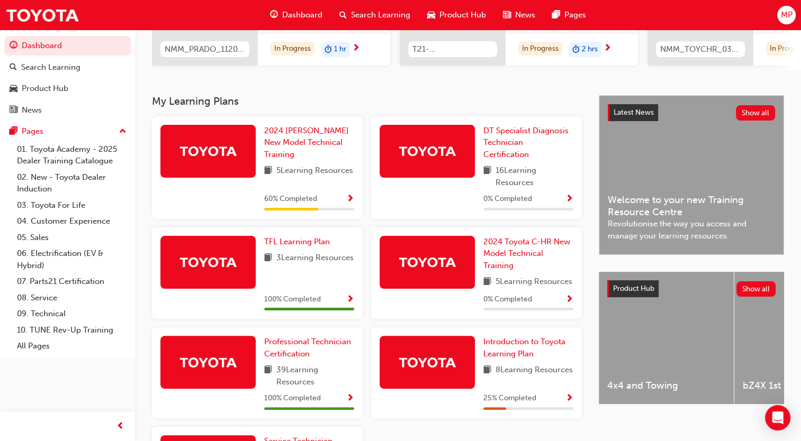
scroll to position [178, 0]
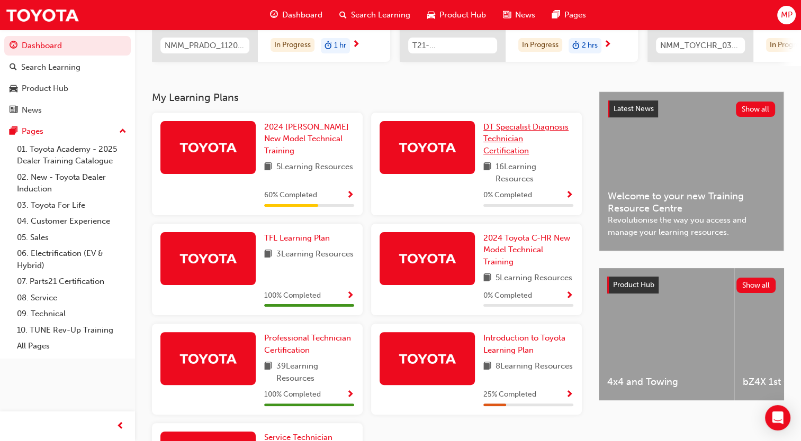
click at [515, 156] on span "DT Specialist Diagnosis Technician Certification" at bounding box center [525, 138] width 85 height 33
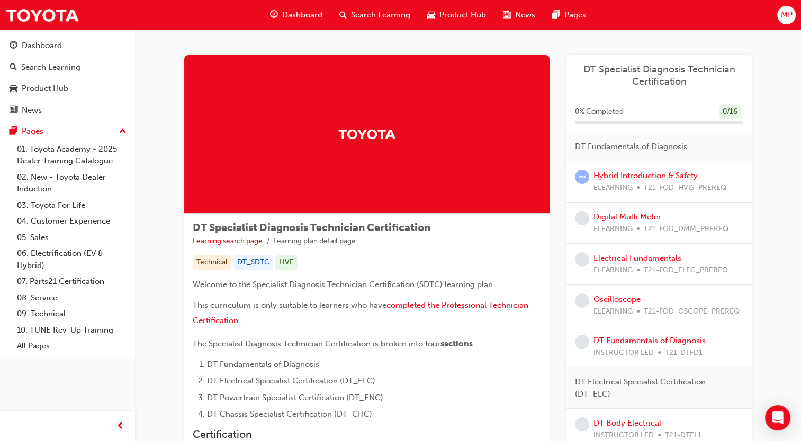
click at [646, 175] on link "Hybrid Introduction & Safety" at bounding box center [645, 176] width 104 height 10
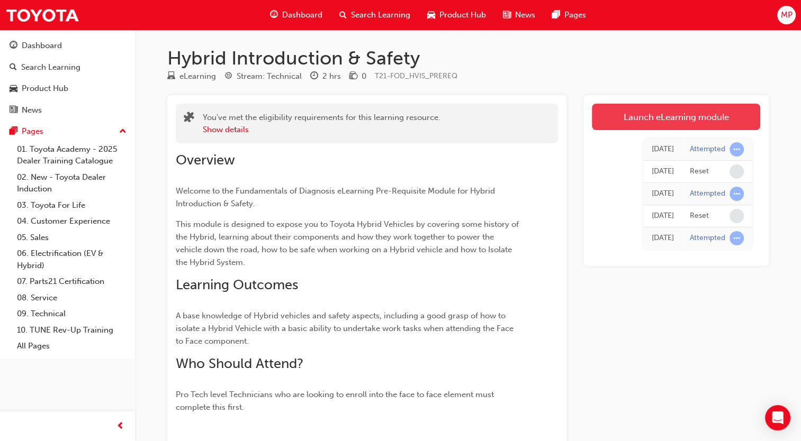
click at [683, 119] on link "Launch eLearning module" at bounding box center [676, 117] width 168 height 26
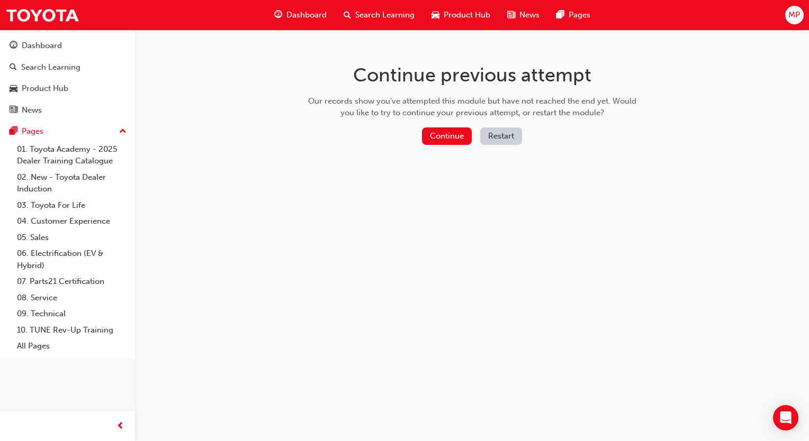
click at [464, 126] on div "Continue previous attempt Our records show you've attempted this module but hav…" at bounding box center [472, 106] width 344 height 153
click at [461, 131] on button "Continue" at bounding box center [447, 136] width 50 height 17
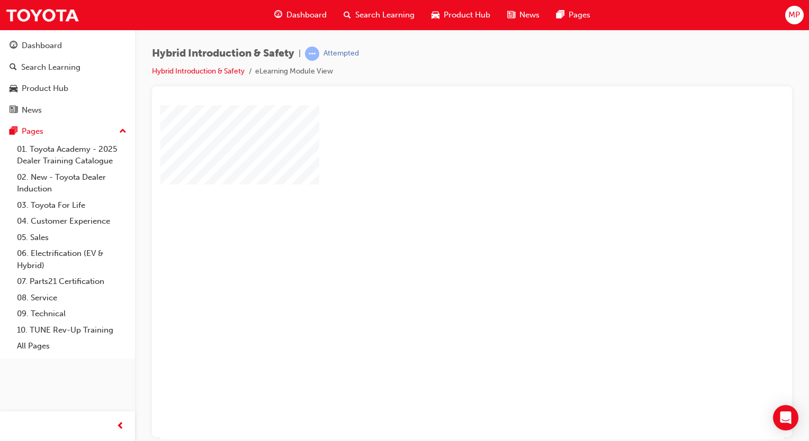
click at [441, 242] on div "play" at bounding box center [441, 242] width 0 height 0
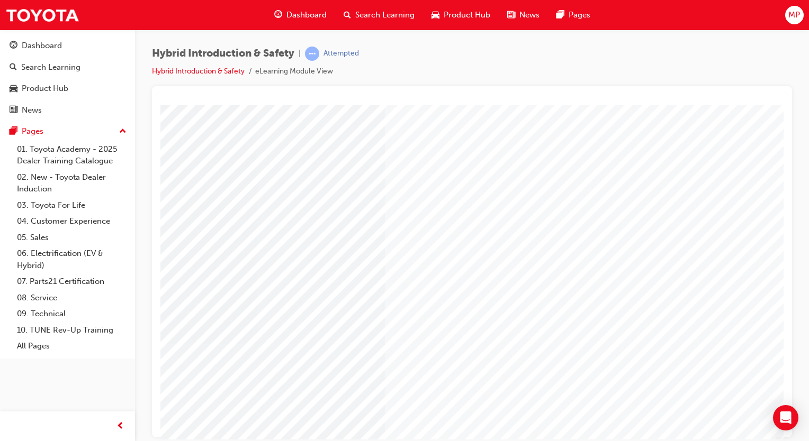
scroll to position [78, 105]
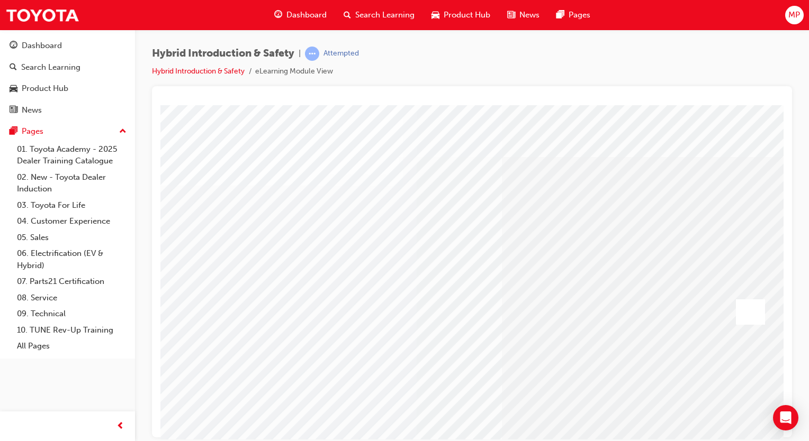
drag, startPoint x: 773, startPoint y: 249, endPoint x: 778, endPoint y: 287, distance: 37.9
click at [778, 109] on html "Loading..." at bounding box center [471, 107] width 623 height 4
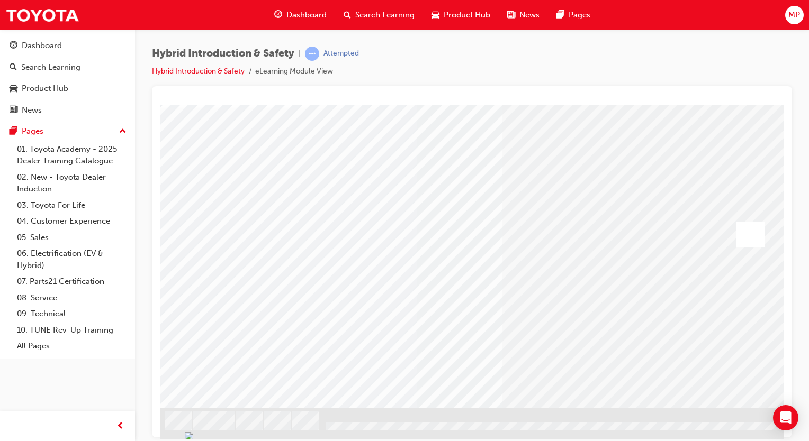
scroll to position [78, 105]
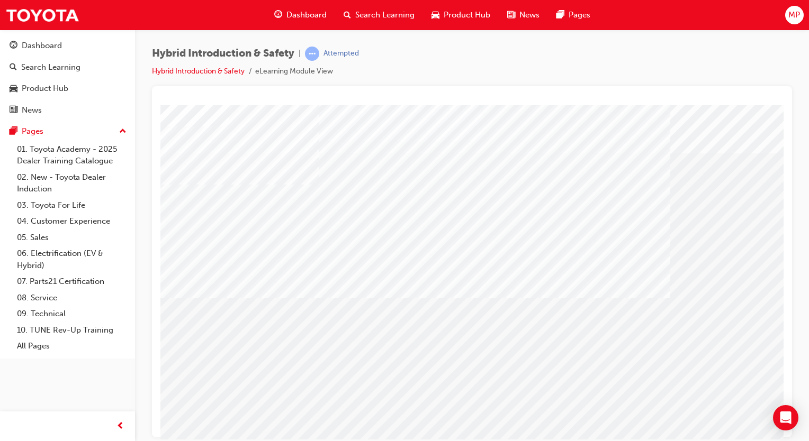
click at [659, 100] on div at bounding box center [471, 100] width 623 height 11
click at [119, 423] on span "prev-icon" at bounding box center [120, 426] width 8 height 13
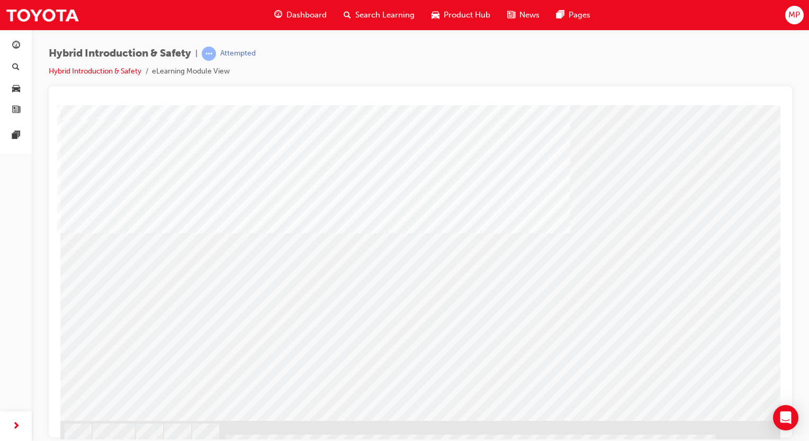
scroll to position [67, 0]
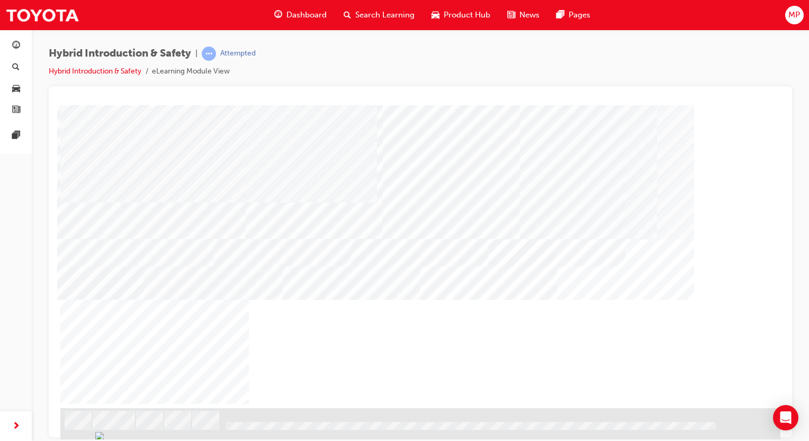
scroll to position [0, 0]
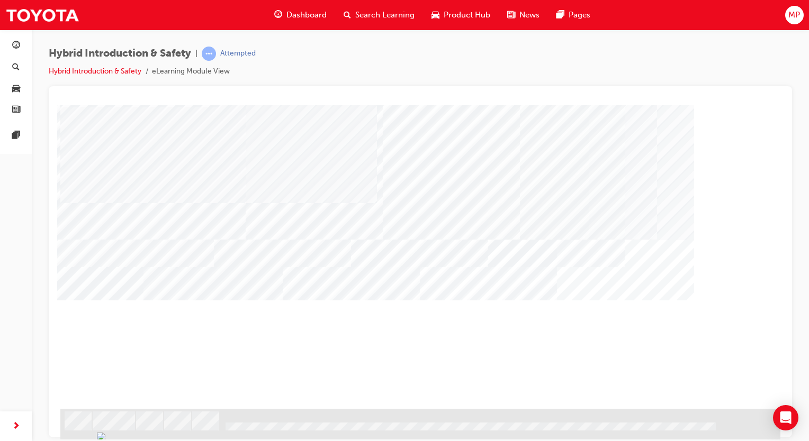
scroll to position [78, 0]
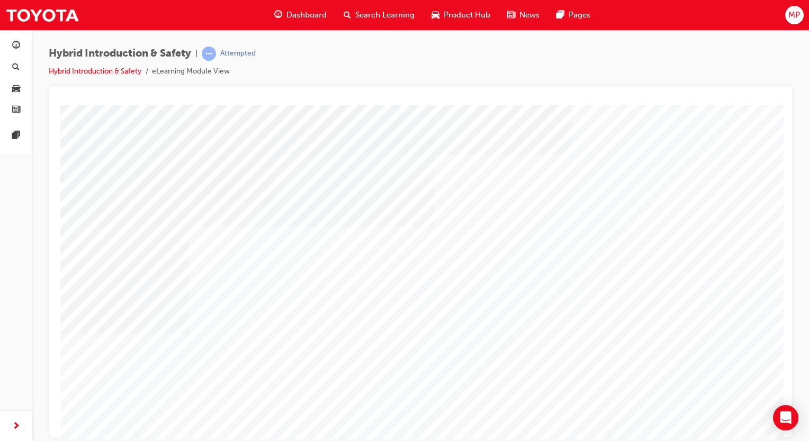
drag, startPoint x: 844, startPoint y: 328, endPoint x: 779, endPoint y: 234, distance: 113.3
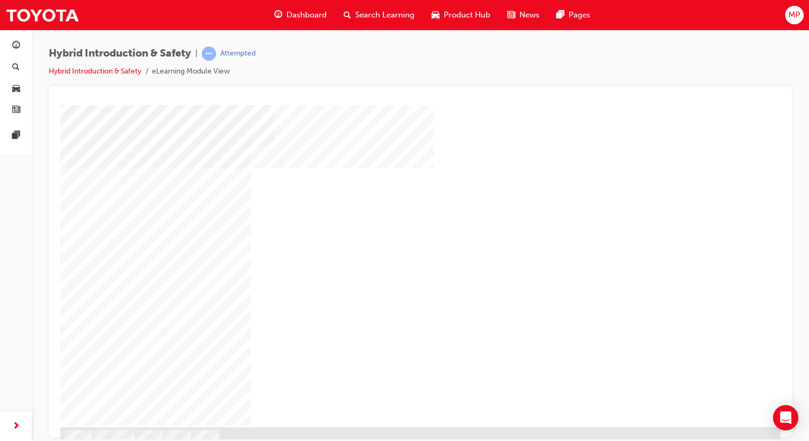
scroll to position [78, 0]
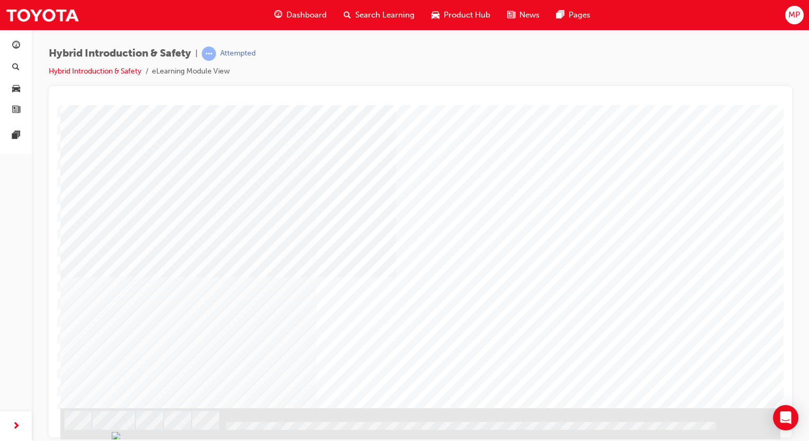
drag, startPoint x: 777, startPoint y: 261, endPoint x: 842, endPoint y: 466, distance: 215.2
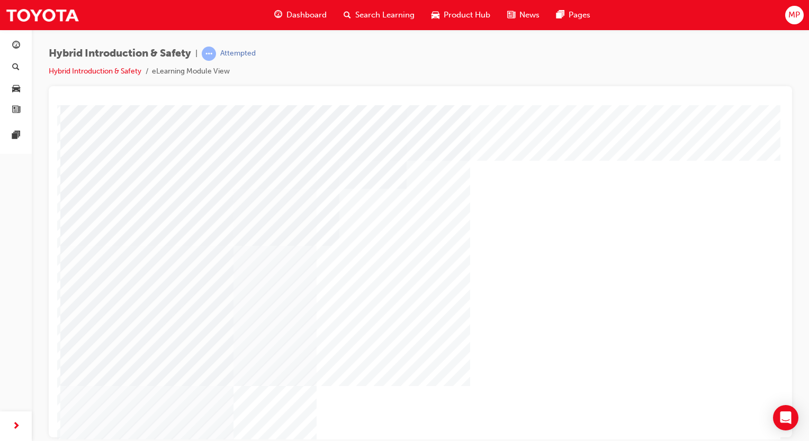
drag, startPoint x: 842, startPoint y: 394, endPoint x: 780, endPoint y: 287, distance: 124.2
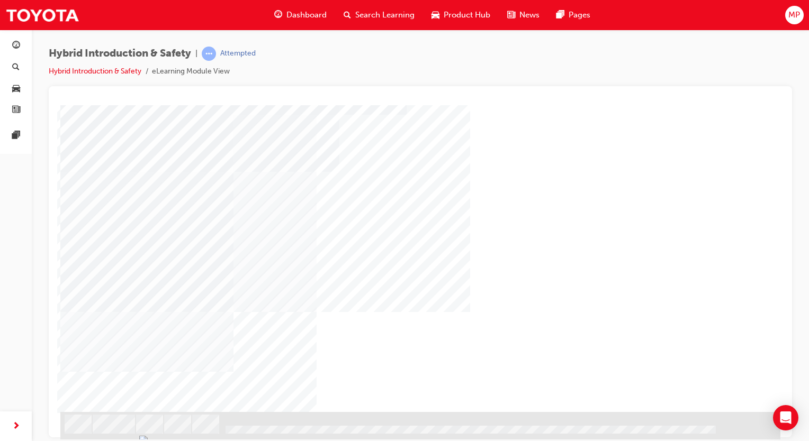
scroll to position [78, 0]
click at [127, 427] on div "NEXT Trigger this button to go to the next slide" at bounding box center [93, 436] width 67 height 19
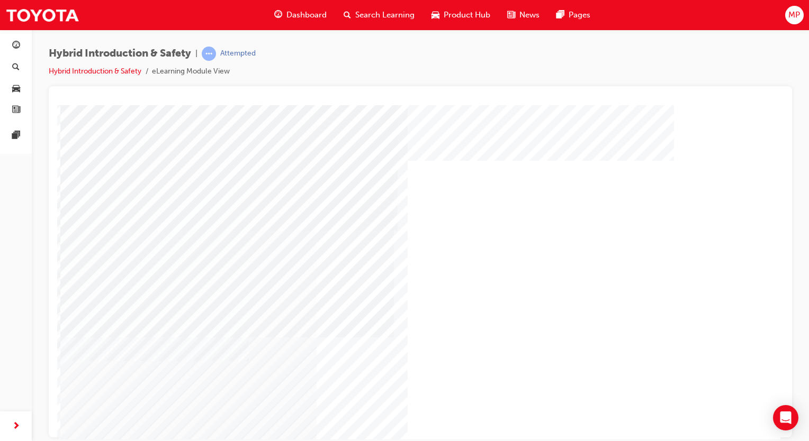
drag, startPoint x: 840, startPoint y: 346, endPoint x: 782, endPoint y: 258, distance: 105.7
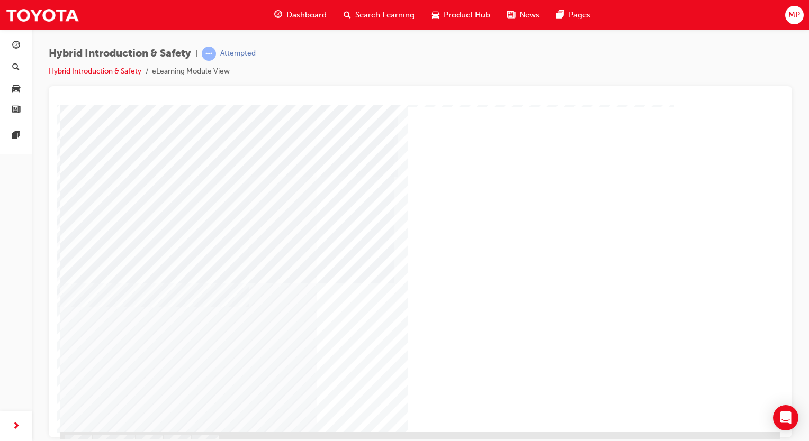
scroll to position [78, 0]
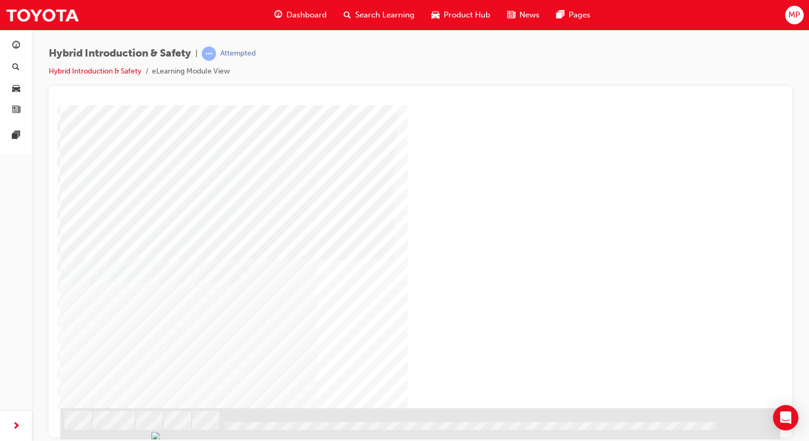
click at [127, 427] on div "NEXT Trigger this button to go to the next slide" at bounding box center [93, 436] width 67 height 19
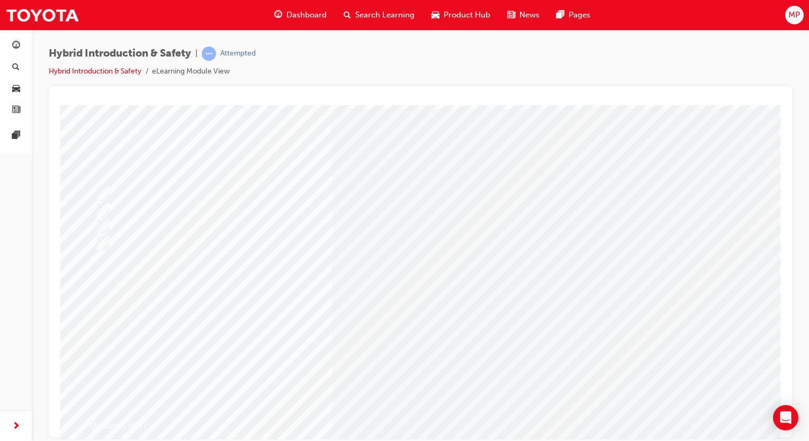
scroll to position [37, 0]
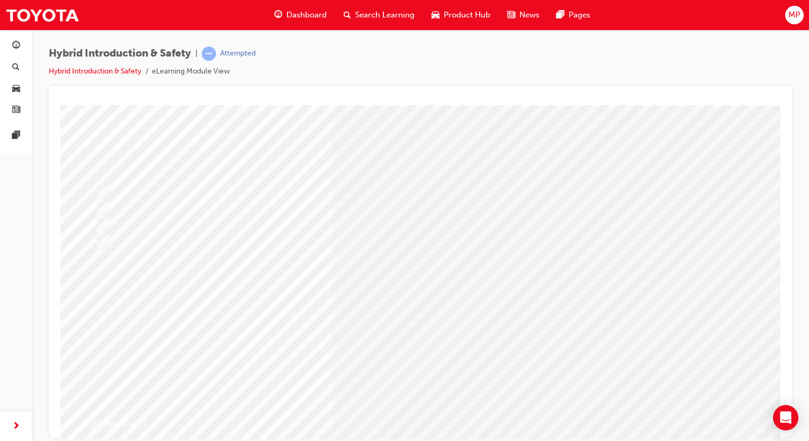
scroll to position [78, 0]
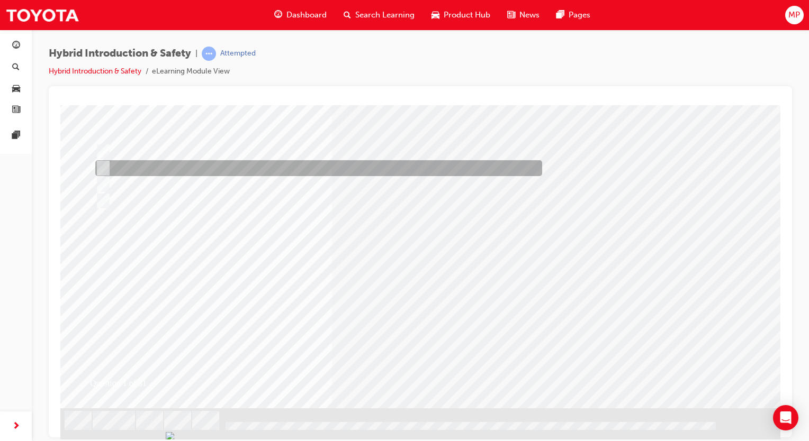
click at [112, 165] on div at bounding box center [316, 168] width 447 height 16
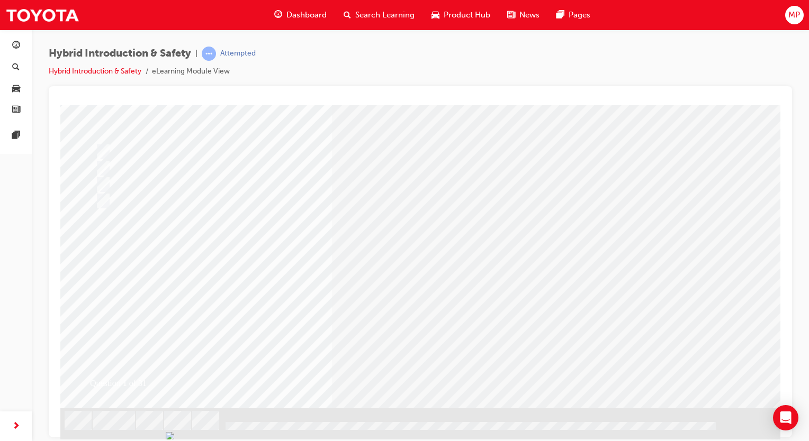
drag, startPoint x: 783, startPoint y: 242, endPoint x: 781, endPoint y: 234, distance: 8.1
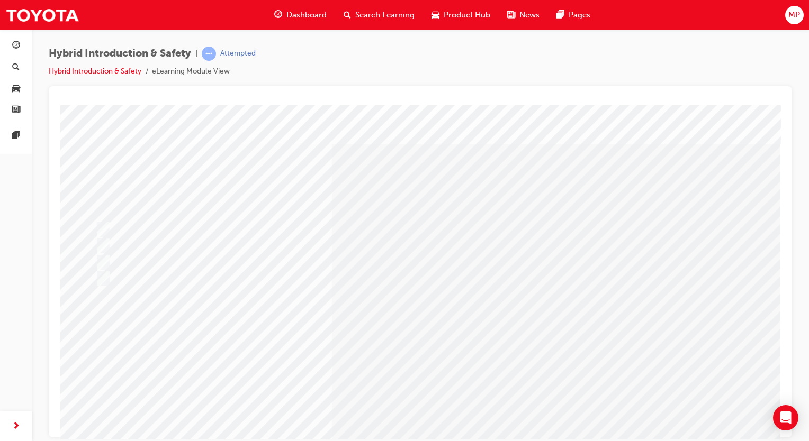
scroll to position [0, 0]
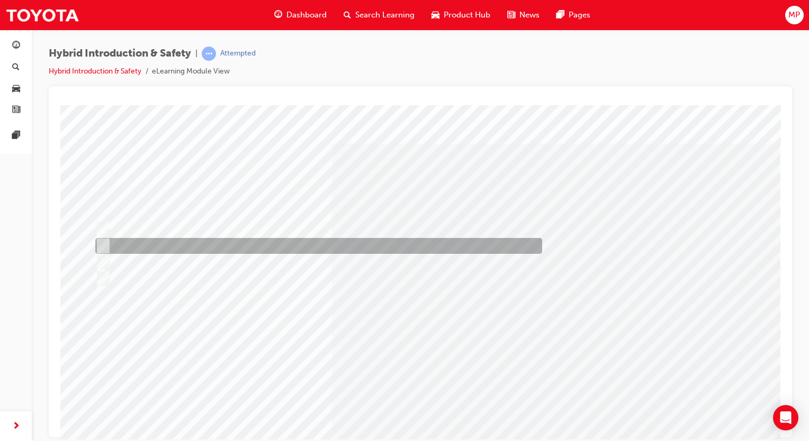
click at [131, 243] on div at bounding box center [316, 246] width 447 height 16
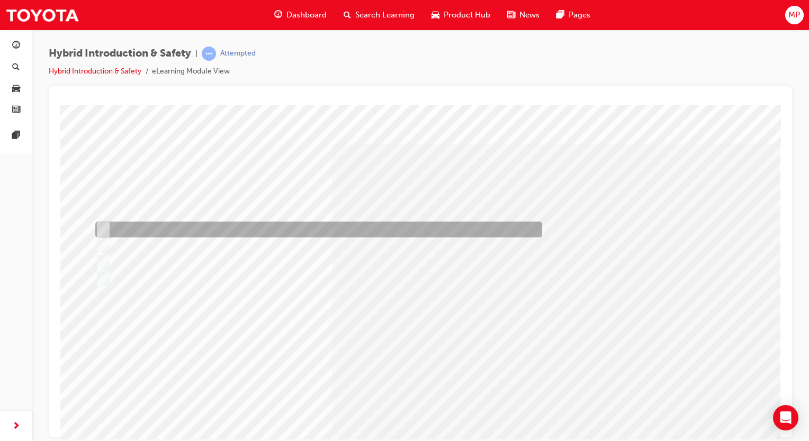
drag, startPoint x: 131, startPoint y: 243, endPoint x: 132, endPoint y: 226, distance: 17.0
click at [132, 226] on div "Question 1 of 31" at bounding box center [420, 295] width 720 height 381
click at [132, 226] on div at bounding box center [316, 230] width 447 height 16
radio input "true"
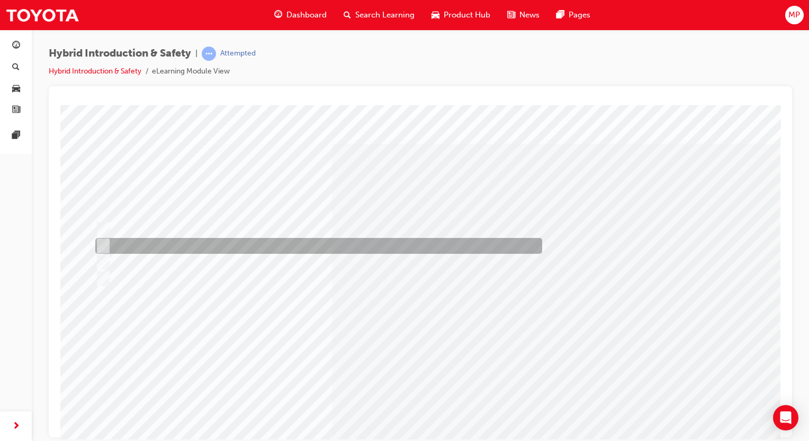
click at [106, 241] on input "0.03 sec" at bounding box center [101, 246] width 12 height 12
radio input "true"
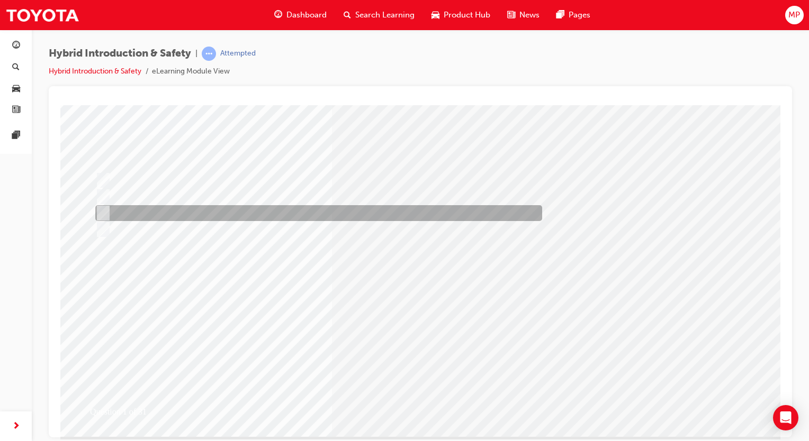
click at [102, 210] on input "30 sec" at bounding box center [101, 213] width 12 height 12
radio input "true"
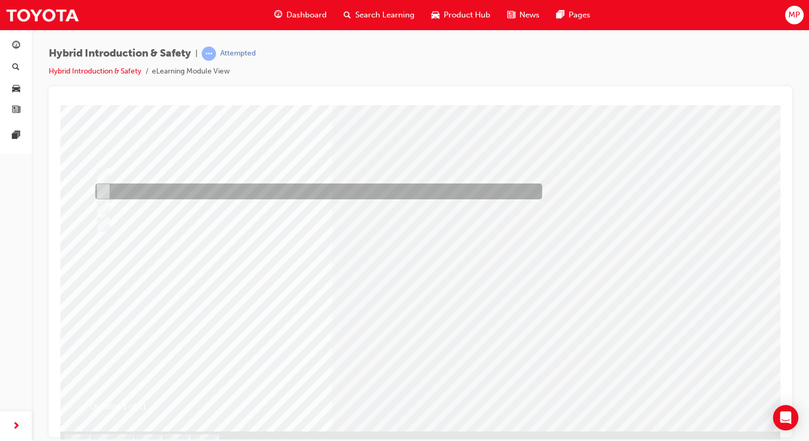
scroll to position [55, 0]
click at [101, 185] on input "0.03 sec" at bounding box center [101, 191] width 12 height 12
radio input "true"
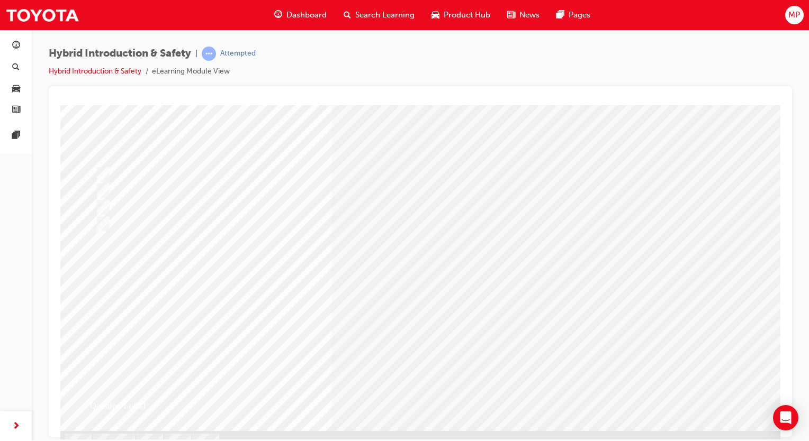
drag, startPoint x: 415, startPoint y: 376, endPoint x: 353, endPoint y: 394, distance: 64.6
click at [353, 394] on div "Question 1 of 31" at bounding box center [420, 240] width 720 height 381
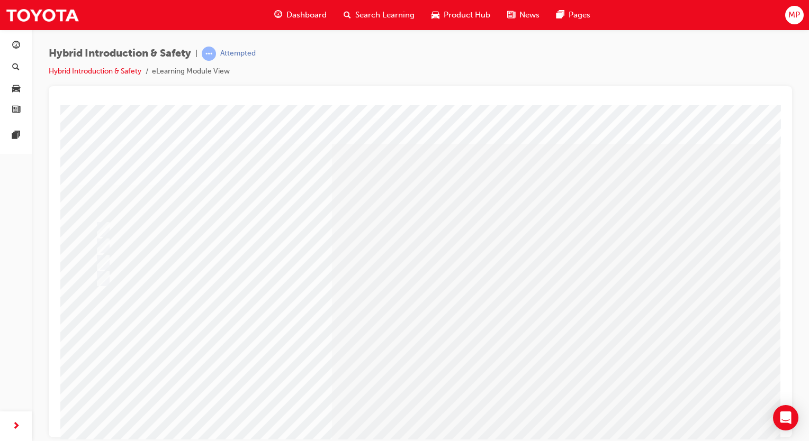
scroll to position [78, 0]
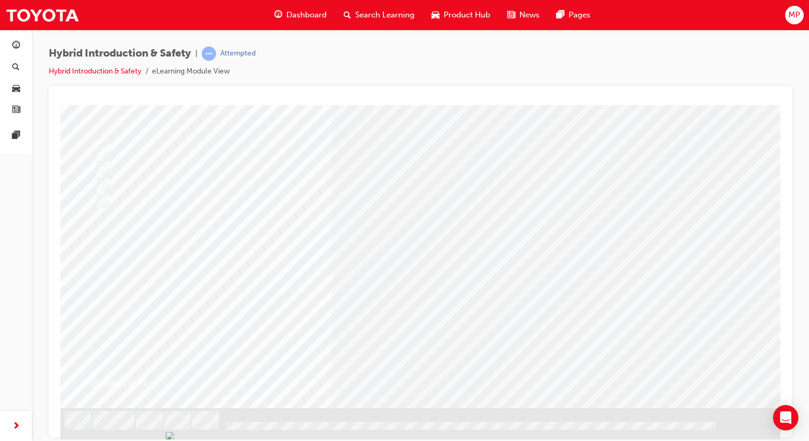
click at [296, 425] on div at bounding box center [420, 431] width 720 height 18
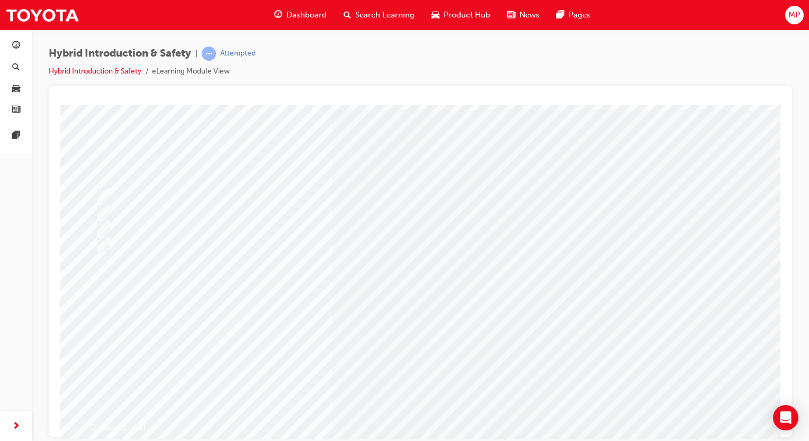
scroll to position [22, 0]
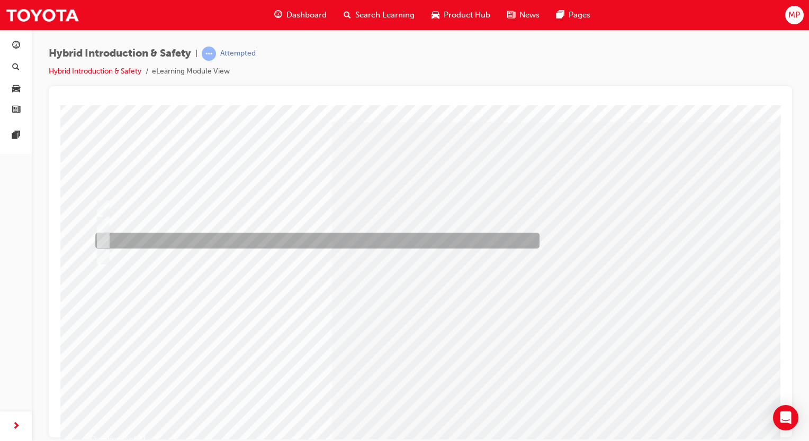
click at [146, 244] on div at bounding box center [315, 241] width 444 height 16
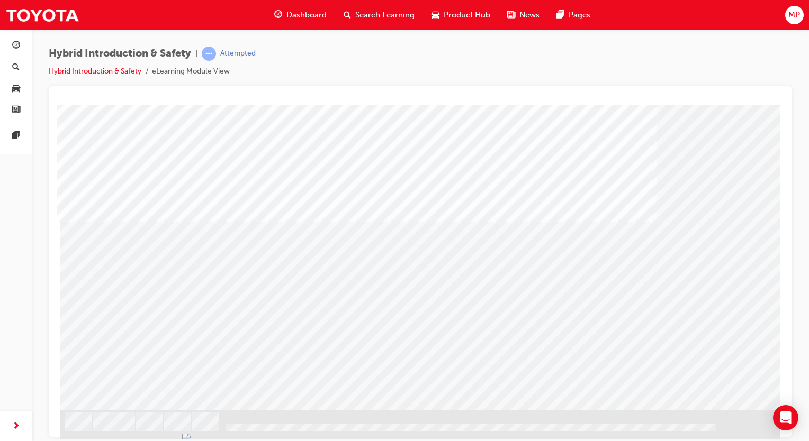
scroll to position [78, 0]
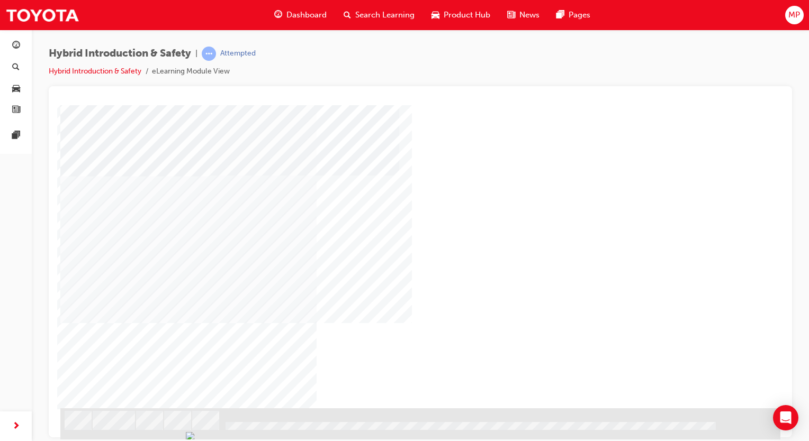
click at [127, 427] on div "NEXT Trigger this button to go to the next slide" at bounding box center [93, 436] width 67 height 19
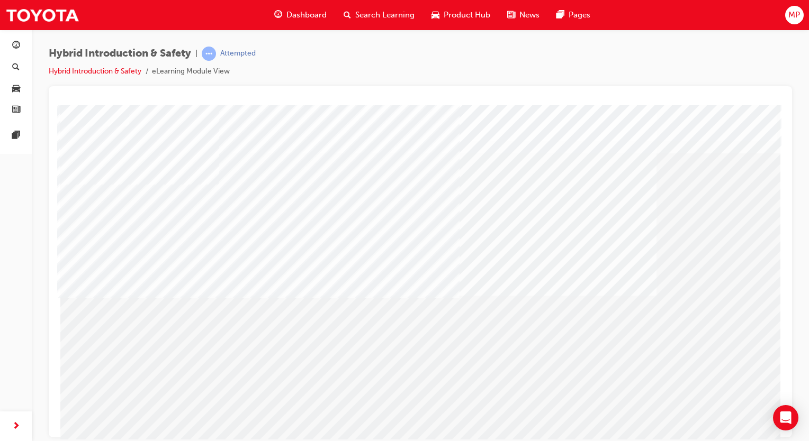
drag, startPoint x: 773, startPoint y: 265, endPoint x: 776, endPoint y: 297, distance: 33.0
click at [776, 109] on html "Section Title Page Loading..." at bounding box center [420, 107] width 726 height 4
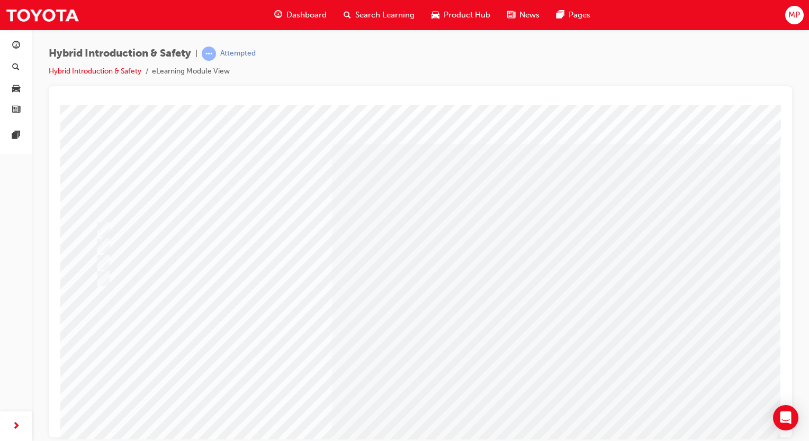
scroll to position [53, 0]
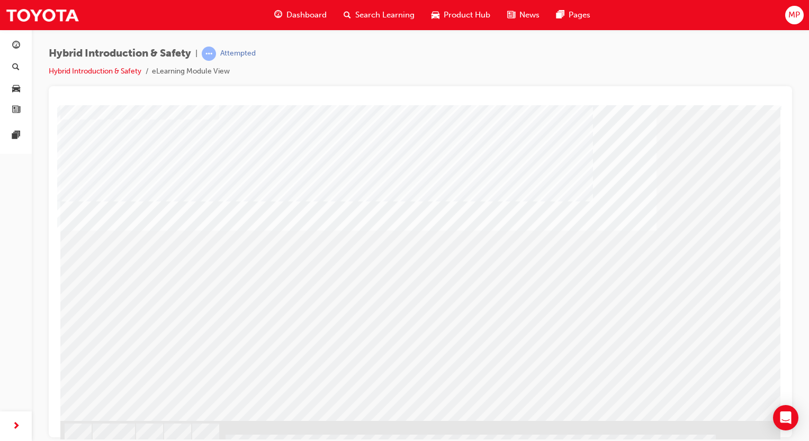
scroll to position [78, 0]
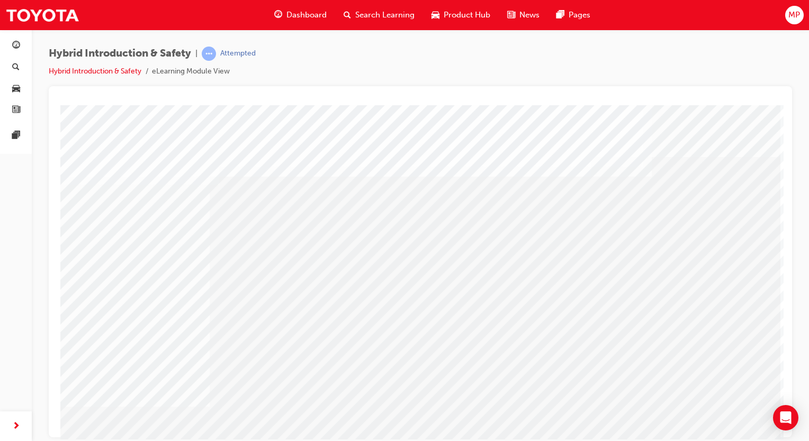
drag, startPoint x: 463, startPoint y: 297, endPoint x: 391, endPoint y: 288, distance: 73.0
click at [391, 288] on div "multistate" at bounding box center [420, 295] width 720 height 381
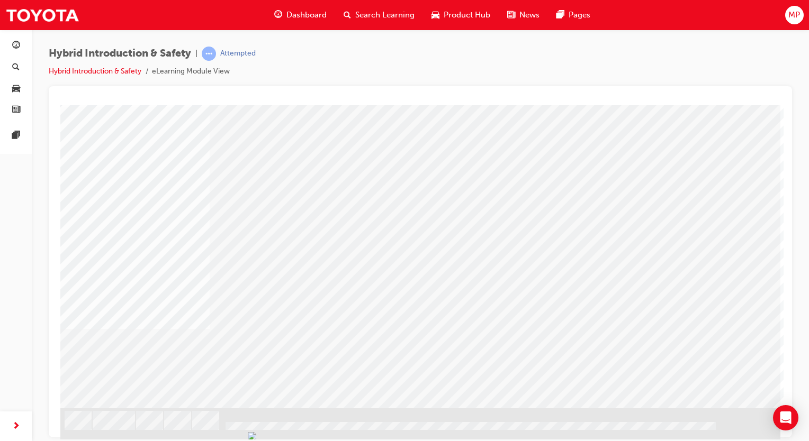
drag, startPoint x: 424, startPoint y: 273, endPoint x: 413, endPoint y: 300, distance: 29.5
click at [413, 300] on div "multistate" at bounding box center [420, 217] width 720 height 381
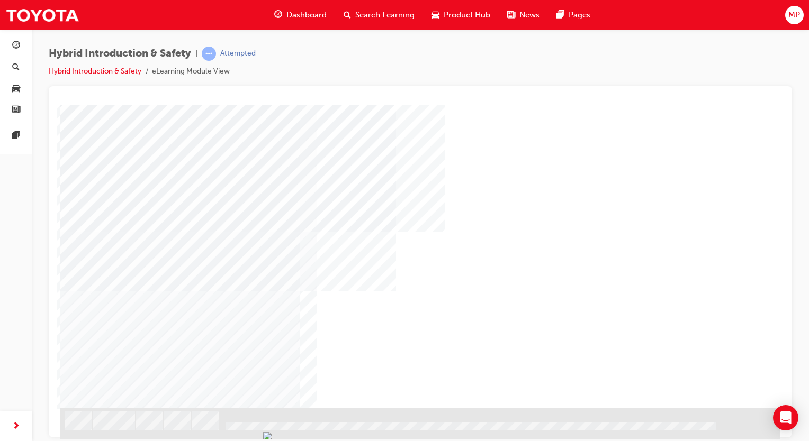
click at [127, 427] on div "NEXT Trigger this button to go to the next slide" at bounding box center [93, 436] width 67 height 19
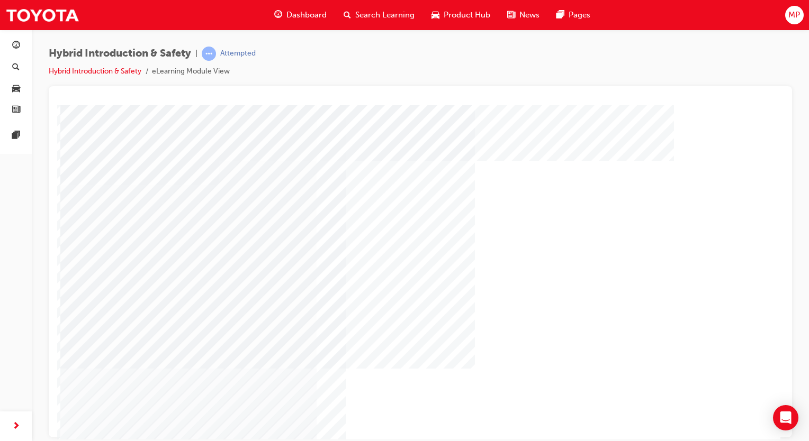
drag, startPoint x: 840, startPoint y: 330, endPoint x: 774, endPoint y: 343, distance: 67.5
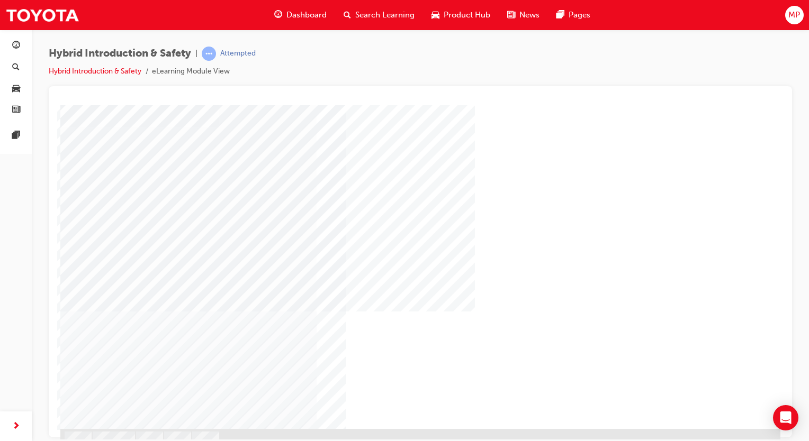
scroll to position [62, 0]
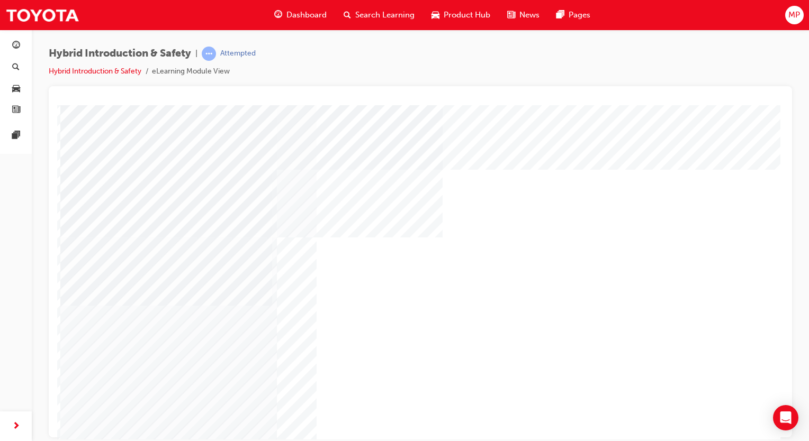
scroll to position [78, 0]
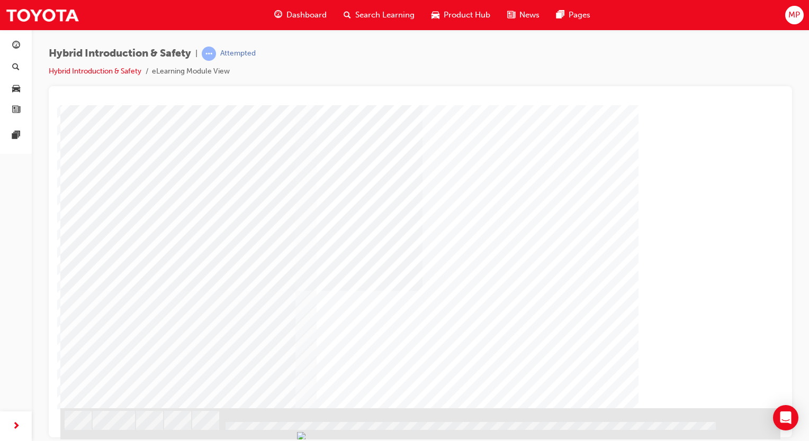
drag, startPoint x: 553, startPoint y: 326, endPoint x: 589, endPoint y: 327, distance: 36.0
click at [589, 327] on div "multistate" at bounding box center [420, 217] width 720 height 381
click at [127, 427] on div "NEXT Trigger this button to go to the next slide" at bounding box center [93, 436] width 67 height 19
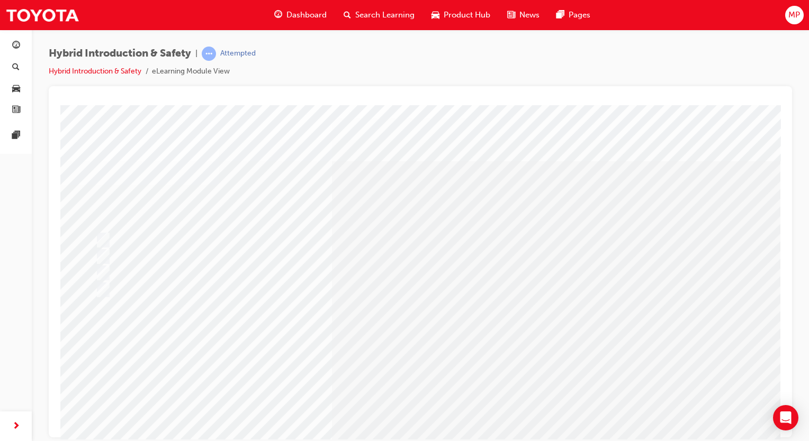
drag, startPoint x: 773, startPoint y: 182, endPoint x: 782, endPoint y: 225, distance: 44.2
click at [782, 109] on html "Question 15 of 31 Loading..." at bounding box center [420, 107] width 726 height 4
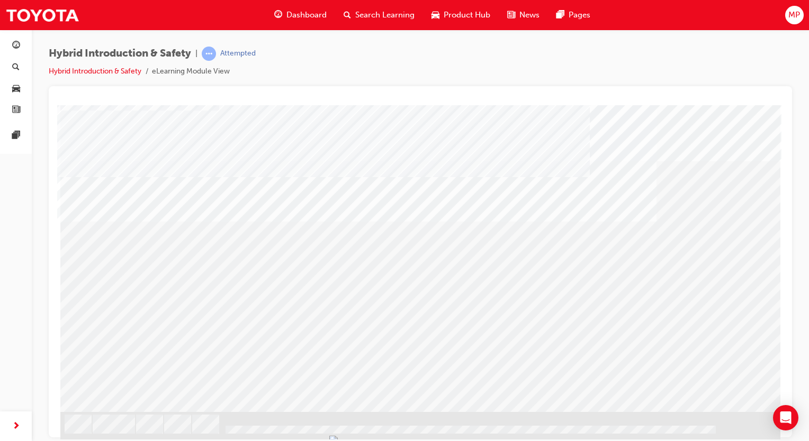
scroll to position [78, 0]
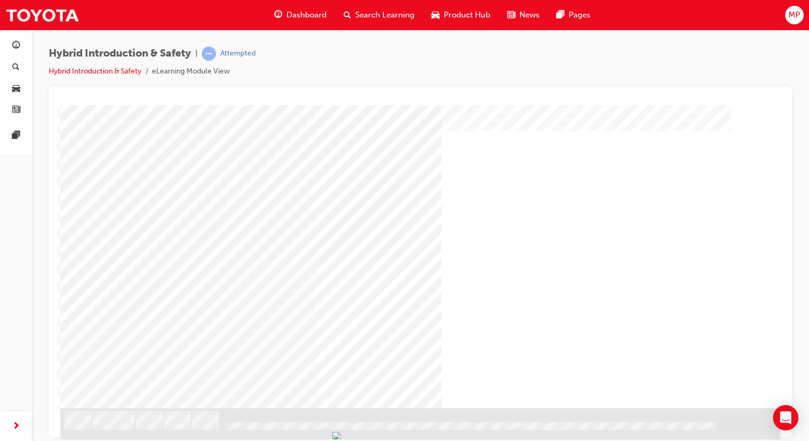
scroll to position [0, 0]
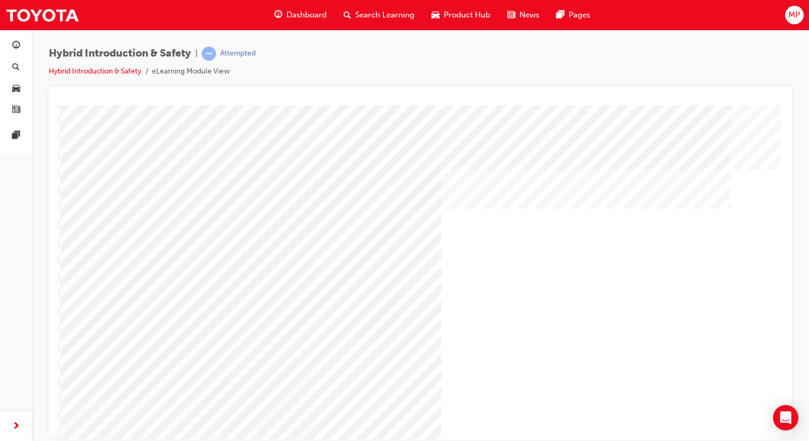
drag, startPoint x: 841, startPoint y: 311, endPoint x: 772, endPoint y: 347, distance: 78.1
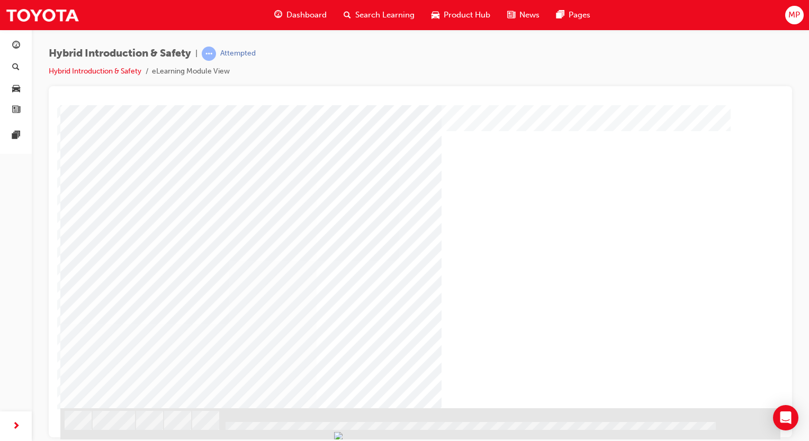
click at [717, 390] on div at bounding box center [420, 217] width 720 height 381
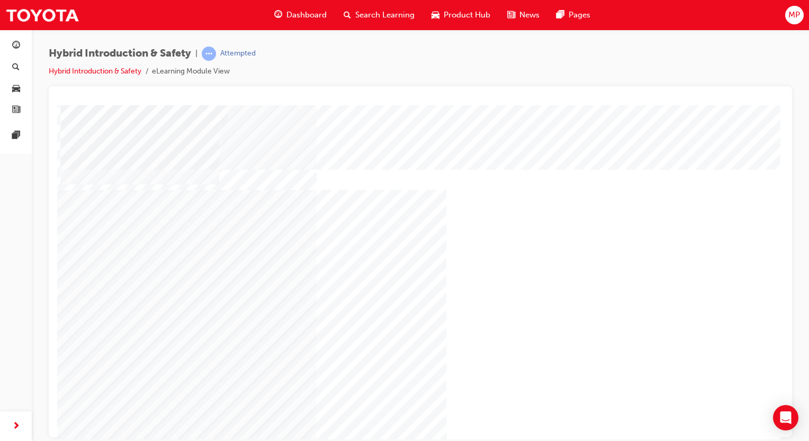
drag, startPoint x: 840, startPoint y: 331, endPoint x: 779, endPoint y: 220, distance: 126.5
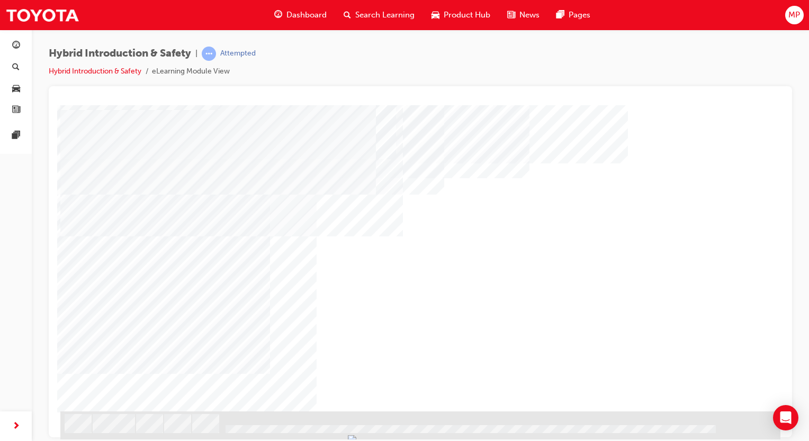
scroll to position [78, 0]
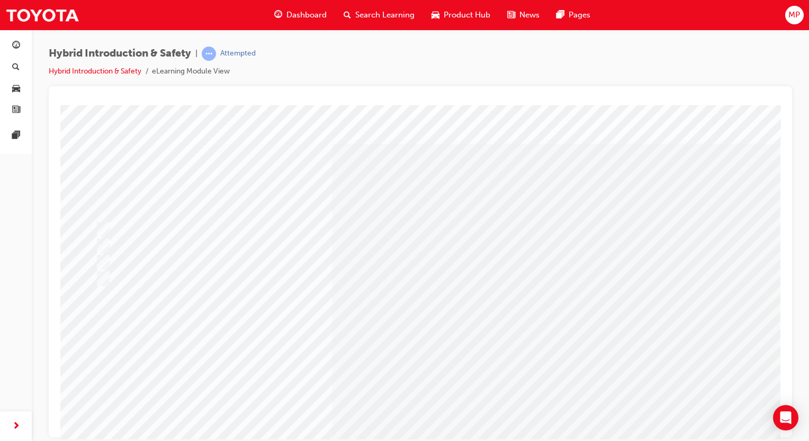
drag, startPoint x: 842, startPoint y: 233, endPoint x: 777, endPoint y: 127, distance: 124.2
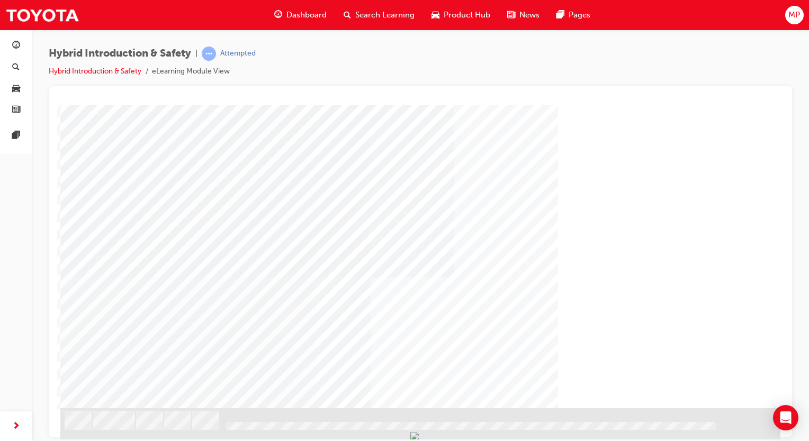
drag, startPoint x: 782, startPoint y: 163, endPoint x: 840, endPoint y: 388, distance: 232.3
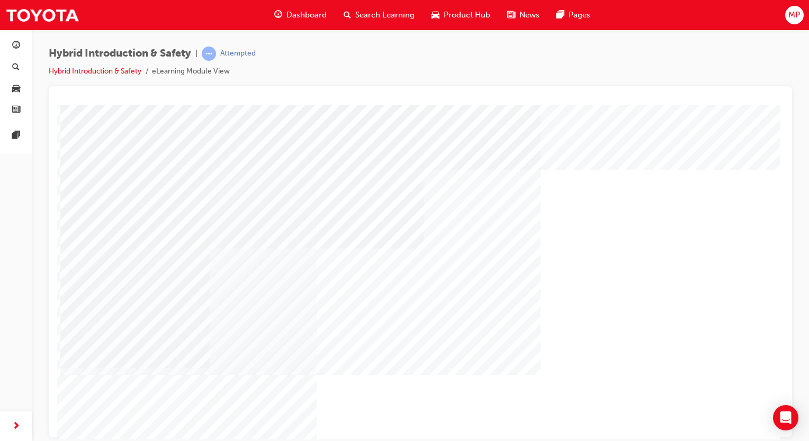
drag, startPoint x: 783, startPoint y: 142, endPoint x: 780, endPoint y: 197, distance: 55.1
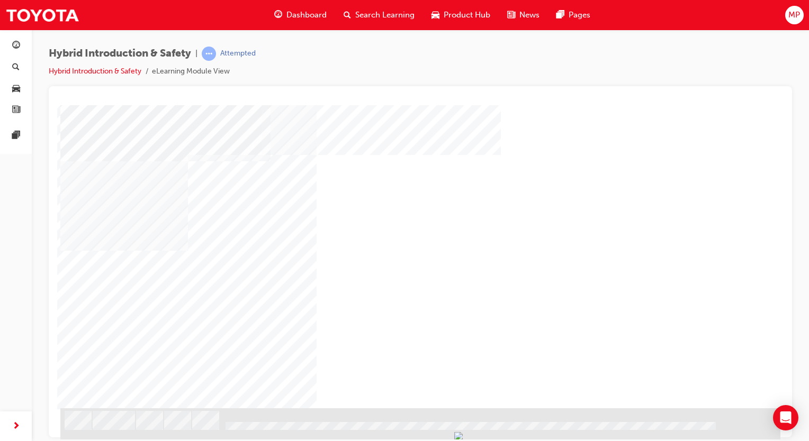
scroll to position [0, 0]
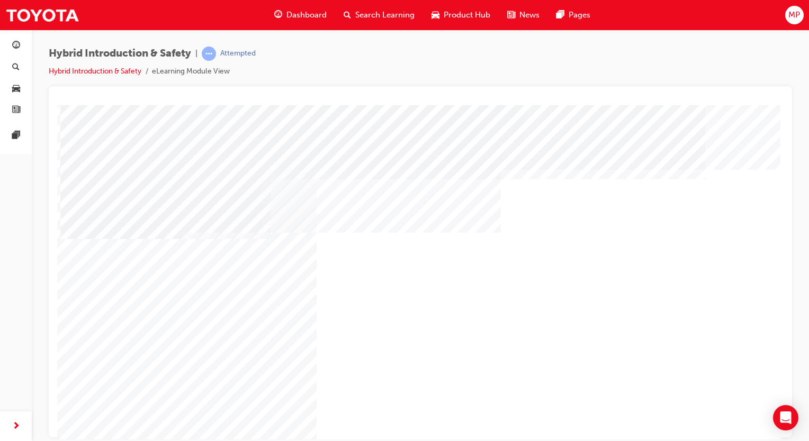
scroll to position [78, 0]
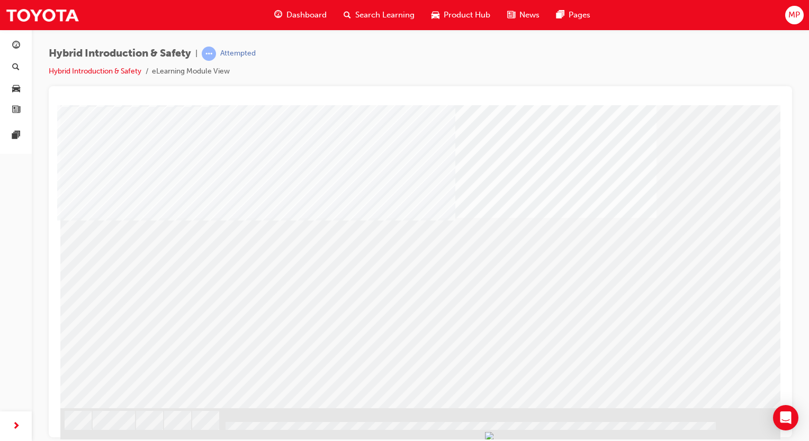
click at [206, 409] on div at bounding box center [420, 436] width 720 height 56
drag, startPoint x: 715, startPoint y: 394, endPoint x: 720, endPoint y: 387, distance: 8.1
click at [720, 387] on div "Section Title Page" at bounding box center [420, 217] width 720 height 381
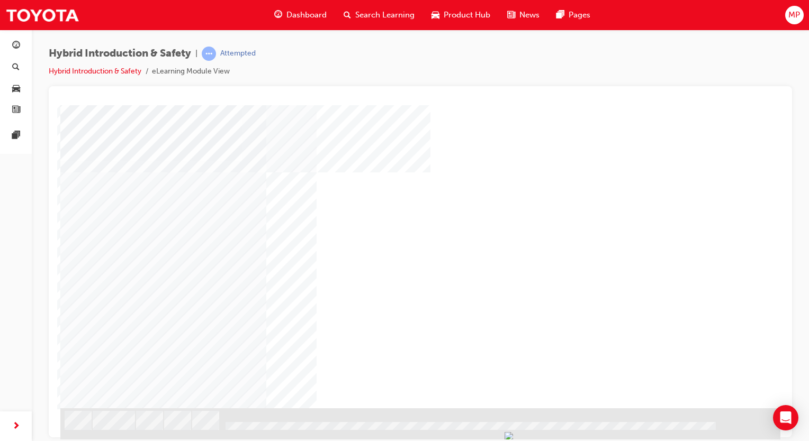
scroll to position [0, 0]
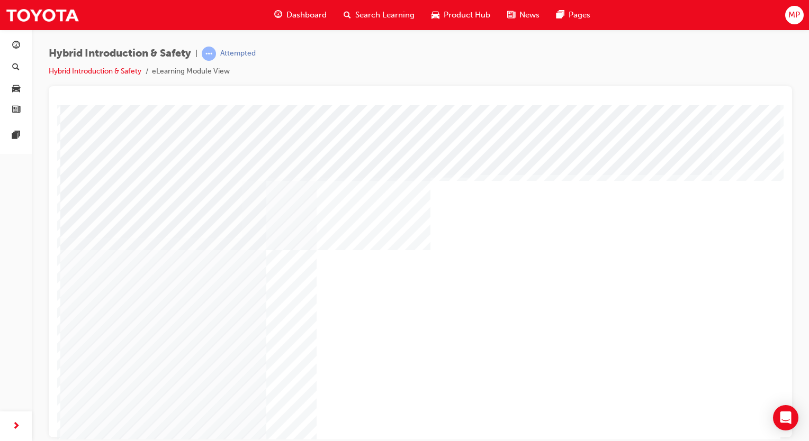
click at [784, 246] on div at bounding box center [420, 261] width 743 height 351
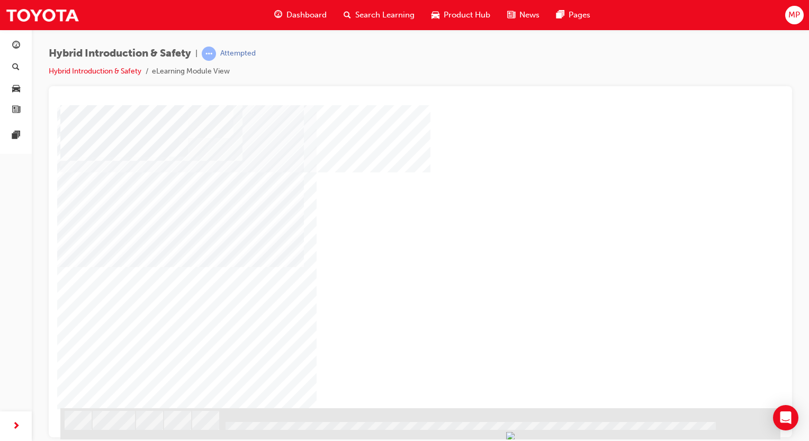
click at [127, 427] on div "NEXT Trigger this button to go to the next slide" at bounding box center [93, 436] width 67 height 19
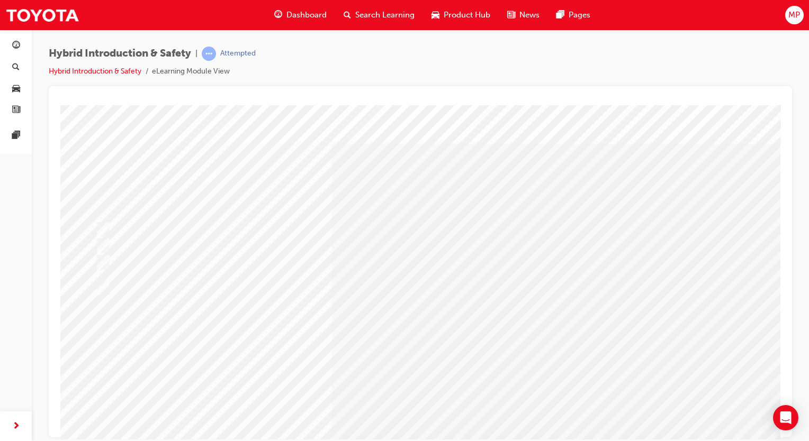
drag, startPoint x: 775, startPoint y: 230, endPoint x: 777, endPoint y: 242, distance: 12.4
click at [777, 109] on html "Question 28 of 31 Loading..." at bounding box center [420, 107] width 726 height 4
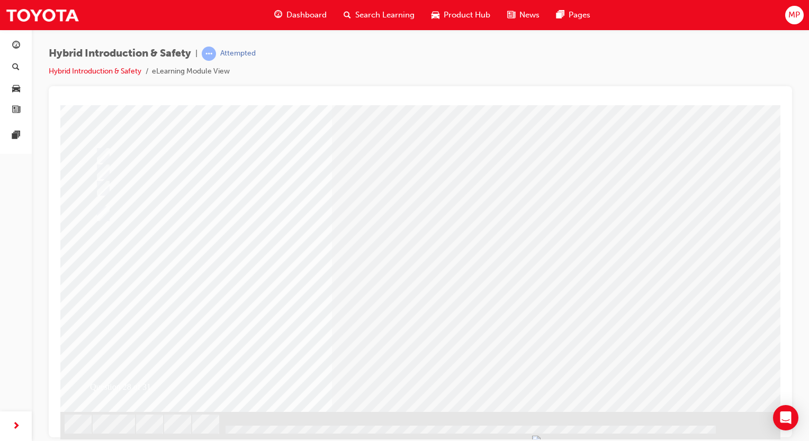
scroll to position [78, 0]
click at [205, 422] on div "Question 28 of 31" at bounding box center [420, 229] width 720 height 405
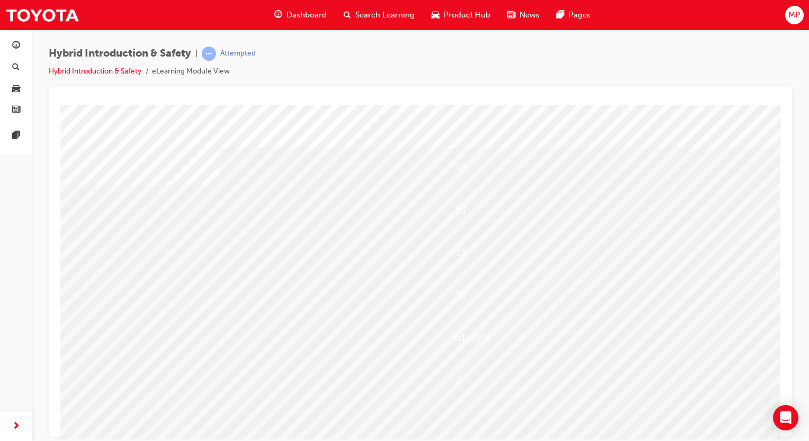
drag, startPoint x: 773, startPoint y: 178, endPoint x: 793, endPoint y: 177, distance: 20.7
click at [783, 109] on html "19 31 19 31 61.29% 2 Unfortunately, you did not pass the quiz. Loading..." at bounding box center [420, 107] width 726 height 4
drag, startPoint x: 850, startPoint y: 282, endPoint x: 777, endPoint y: 167, distance: 135.9
click at [518, 25] on div "News" at bounding box center [522, 15] width 49 height 22
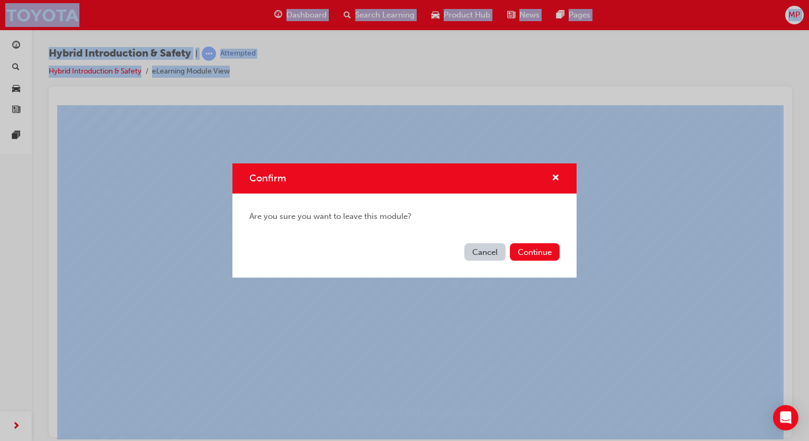
click at [518, 25] on div "Confirm Are you sure you want to leave this module? Cancel Continue" at bounding box center [404, 220] width 809 height 441
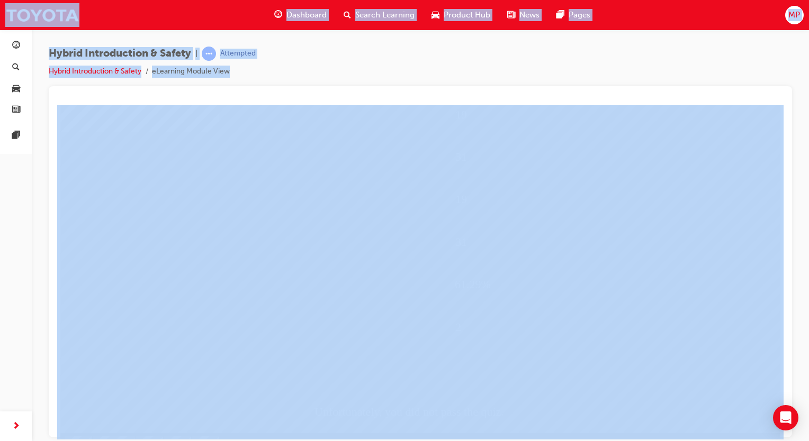
click at [518, 25] on div "News" at bounding box center [522, 15] width 49 height 22
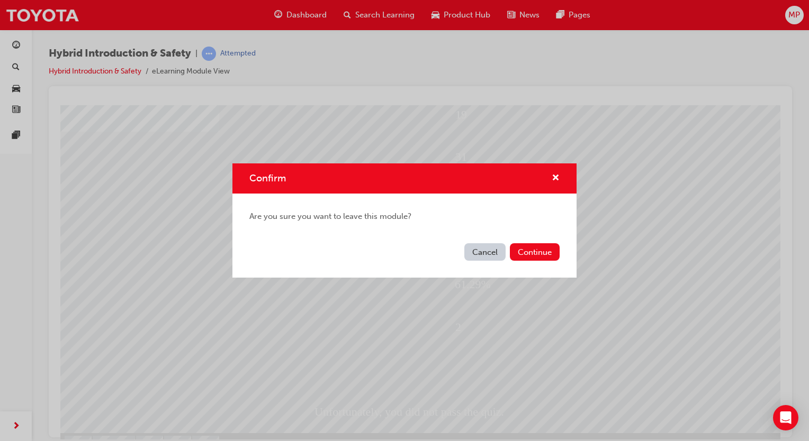
click at [518, 25] on div "Confirm Are you sure you want to leave this module? Cancel Continue" at bounding box center [404, 220] width 809 height 441
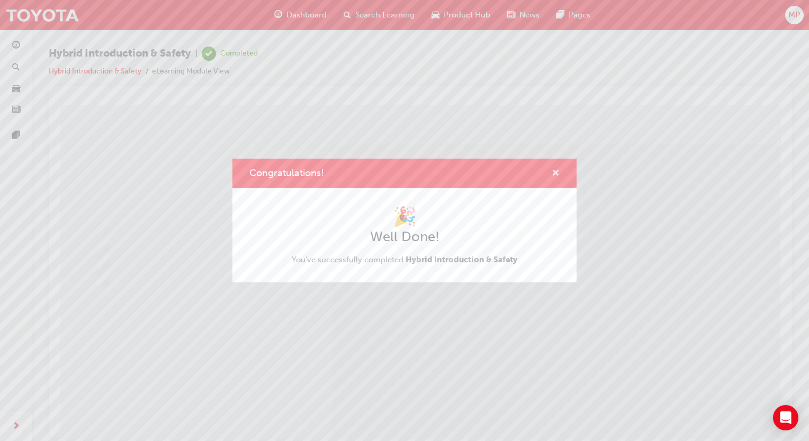
click at [554, 178] on span "cross-icon" at bounding box center [555, 174] width 8 height 10
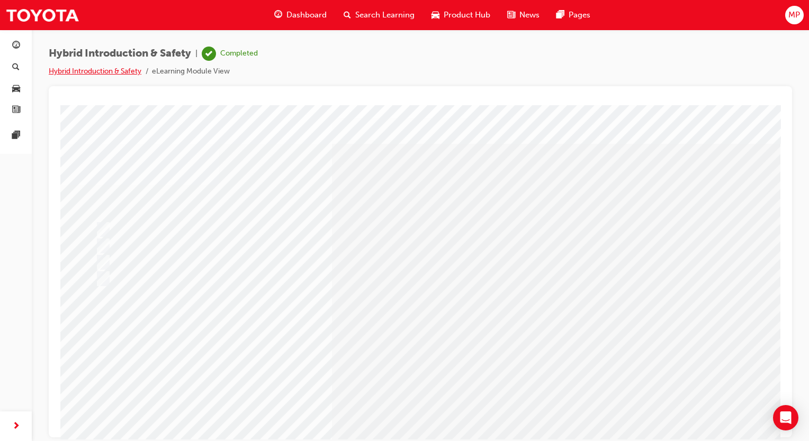
click at [92, 75] on link "Hybrid Introduction & Safety" at bounding box center [95, 71] width 93 height 9
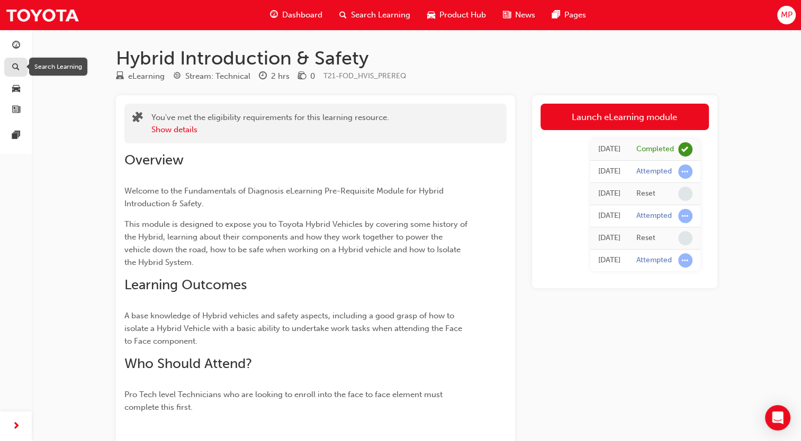
click at [14, 64] on span "search-icon" at bounding box center [15, 68] width 7 height 10
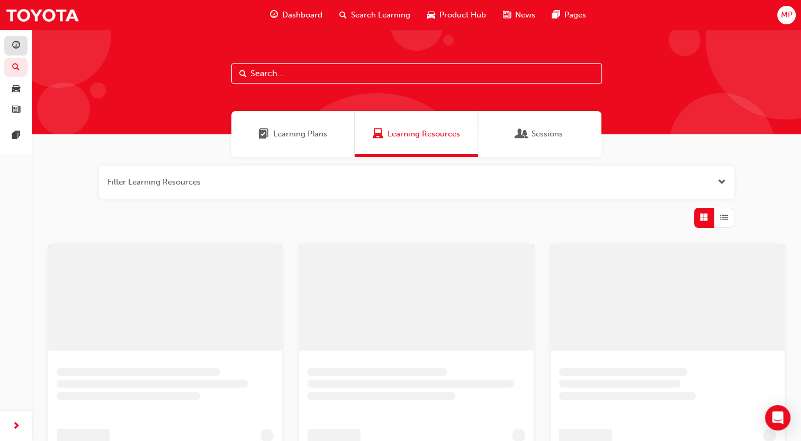
click at [22, 50] on link "button" at bounding box center [15, 46] width 23 height 20
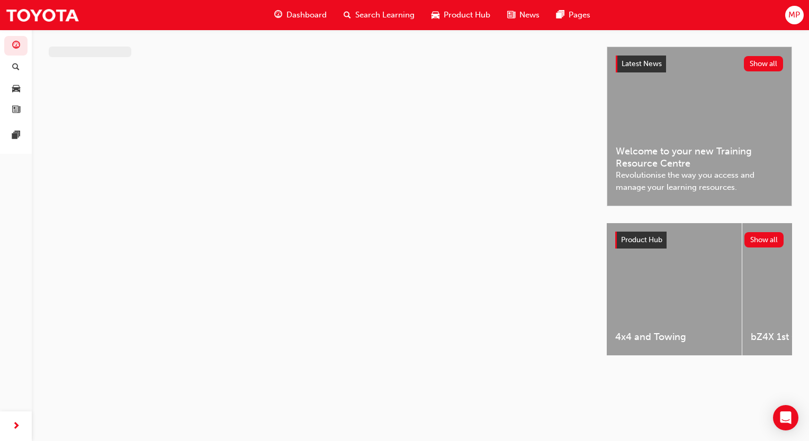
click at [315, 17] on span "Dashboard" at bounding box center [306, 15] width 40 height 12
click at [317, 14] on span "Dashboard" at bounding box center [306, 15] width 40 height 12
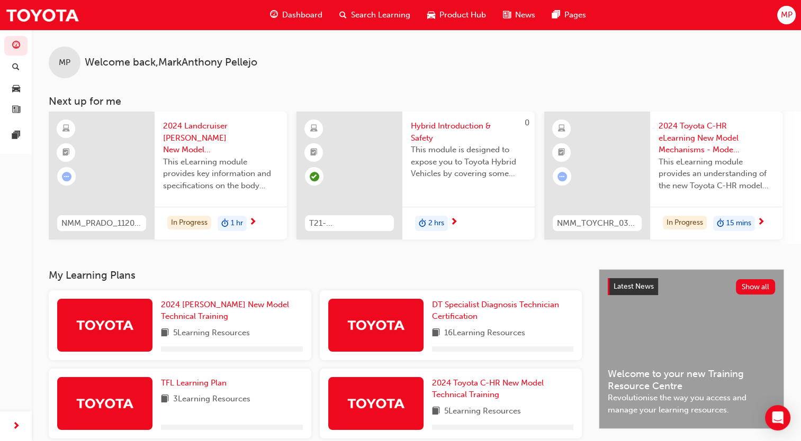
click at [464, 346] on div "DT Specialist Diagnosis Technician Certification 16 Learning Resources" at bounding box center [503, 325] width 142 height 53
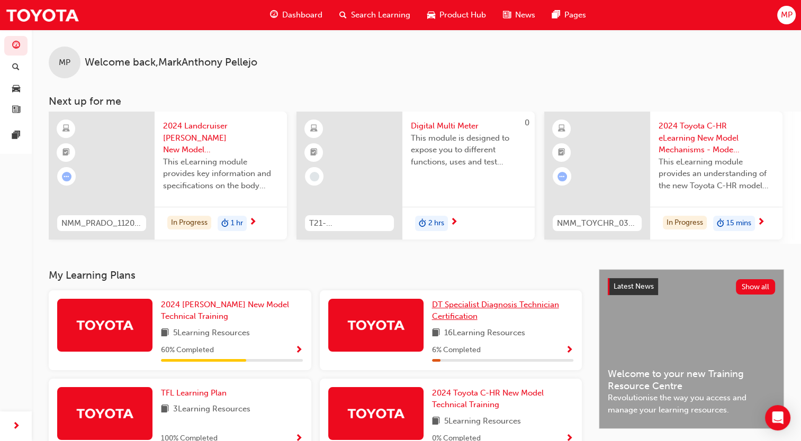
click at [469, 321] on span "DT Specialist Diagnosis Technician Certification" at bounding box center [495, 311] width 127 height 22
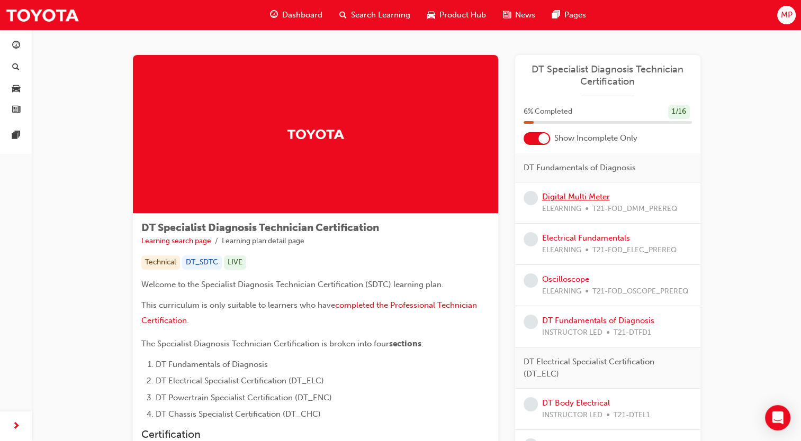
click at [576, 198] on link "Digital Multi Meter" at bounding box center [576, 197] width 68 height 10
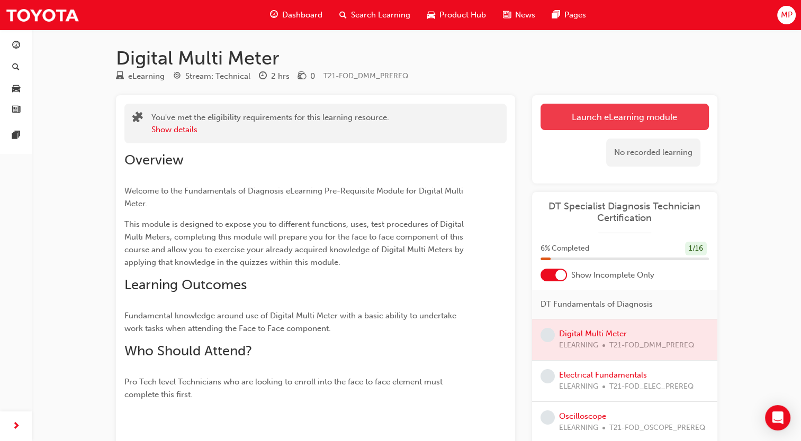
click at [637, 116] on link "Launch eLearning module" at bounding box center [624, 117] width 168 height 26
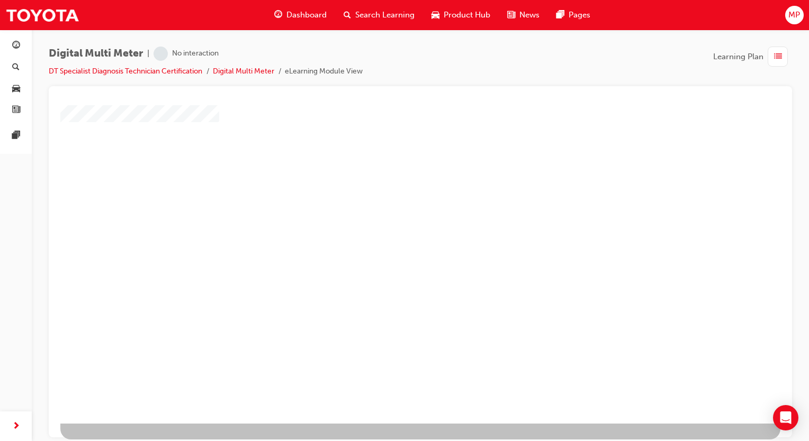
scroll to position [70, 0]
click at [389, 179] on div "play" at bounding box center [389, 179] width 0 height 0
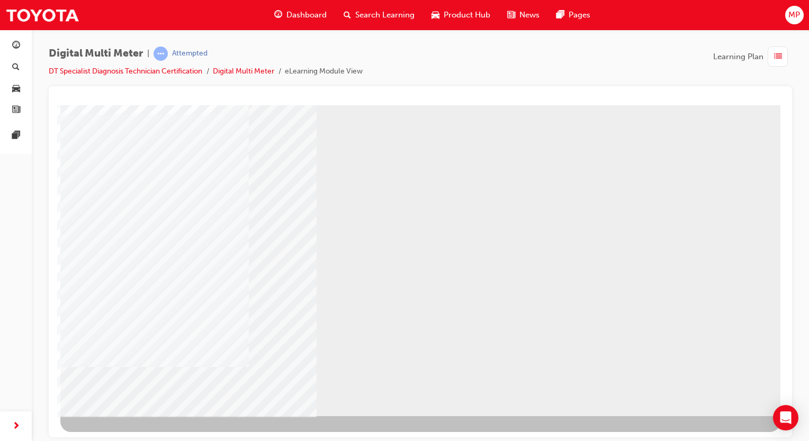
click at [127, 435] on div "NEXT Trigger this button to go to the next slide" at bounding box center [93, 444] width 67 height 19
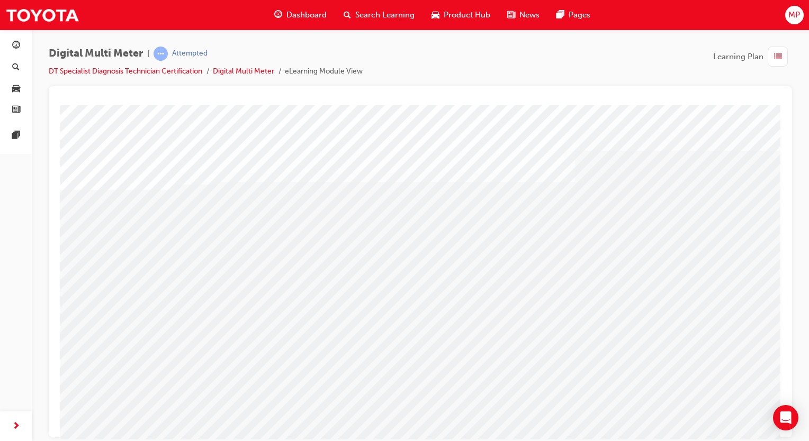
drag, startPoint x: 345, startPoint y: 275, endPoint x: 449, endPoint y: 253, distance: 106.5
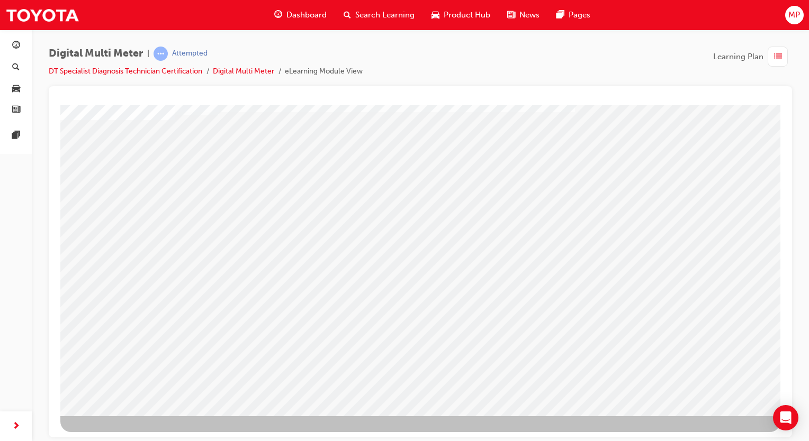
click at [127, 435] on div "NEXT Trigger this button to go to the next slide" at bounding box center [93, 444] width 67 height 19
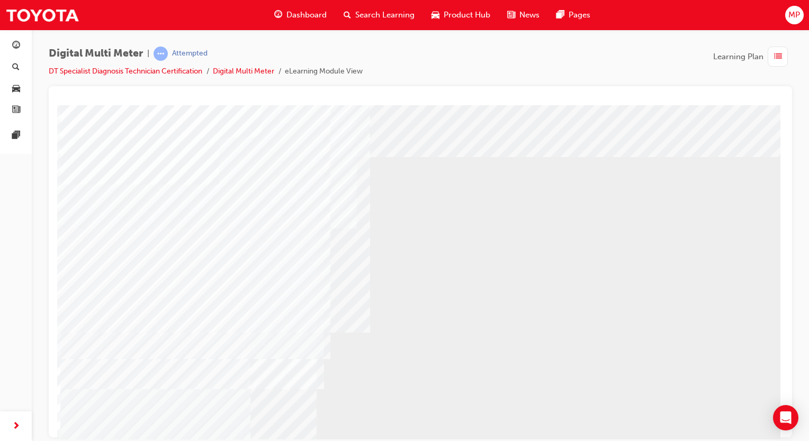
scroll to position [53, 0]
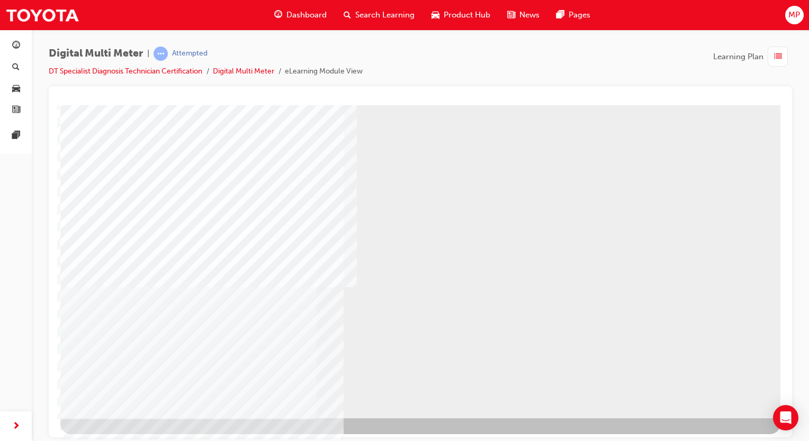
scroll to position [70, 0]
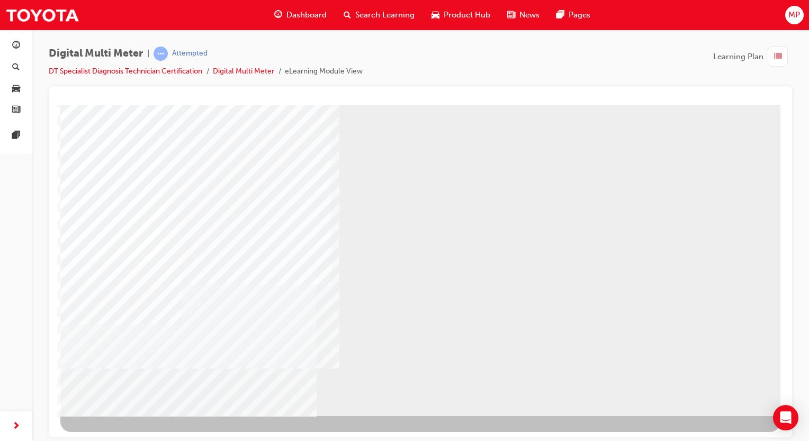
click at [127, 435] on div "NEXT Trigger this button to go to the next slide" at bounding box center [93, 444] width 67 height 19
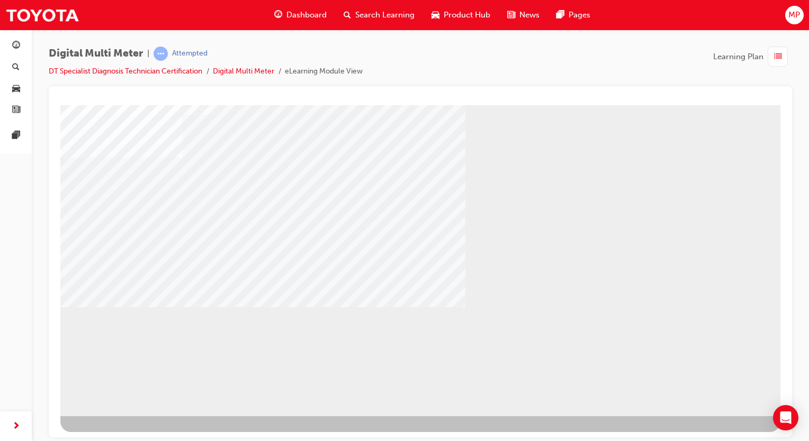
drag, startPoint x: 532, startPoint y: 284, endPoint x: 536, endPoint y: 299, distance: 15.7
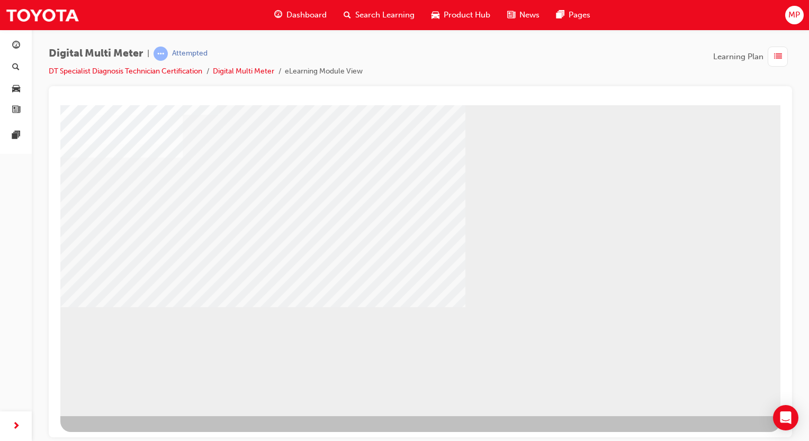
click at [127, 435] on div "NEXT Trigger this button to go to the next slide" at bounding box center [93, 444] width 67 height 19
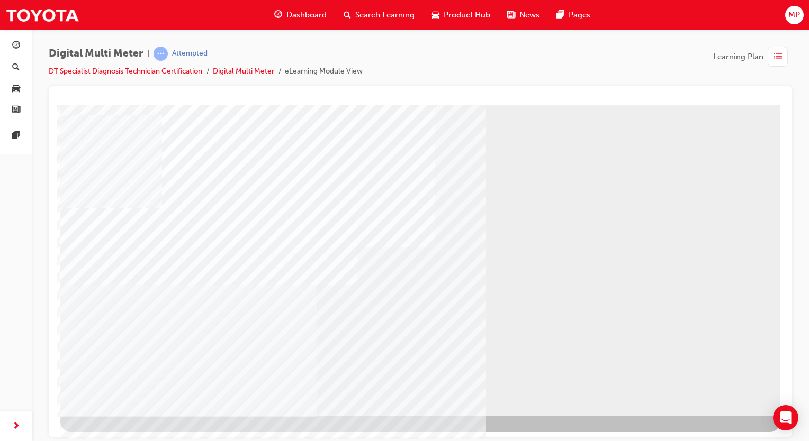
click at [127, 435] on div "NEXT Trigger this button to go to the next slide" at bounding box center [93, 444] width 67 height 19
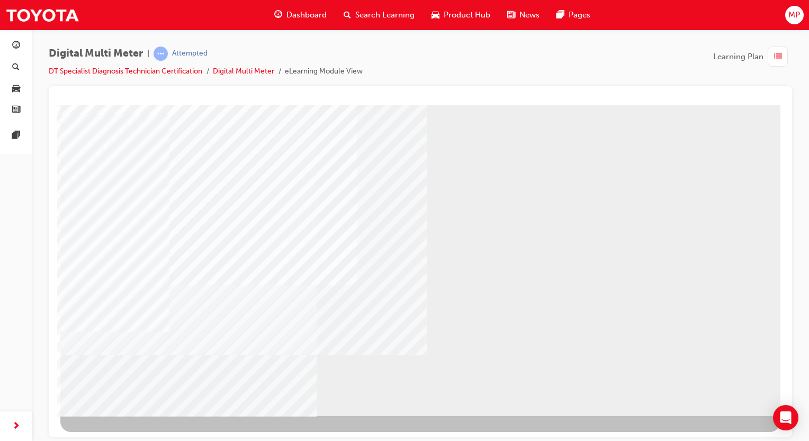
click at [127, 435] on div "NEXT Trigger this button to go to the next slide" at bounding box center [93, 444] width 67 height 19
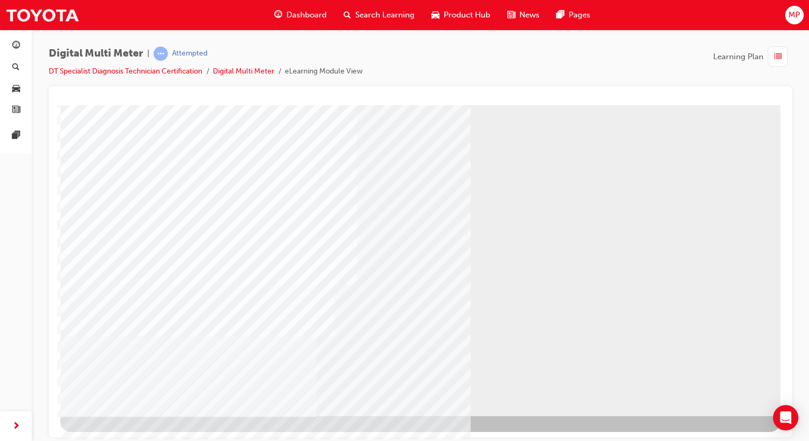
click at [127, 435] on div "NEXT Trigger this button to go to the next slide" at bounding box center [93, 444] width 67 height 19
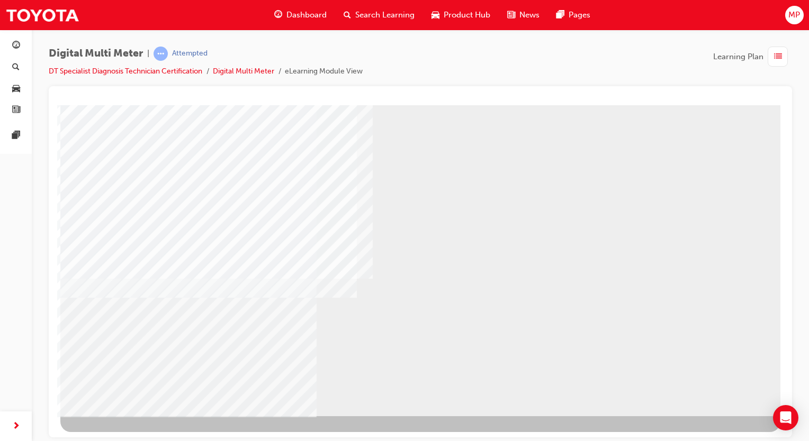
click at [127, 435] on div "NEXT Trigger this button to go to the next slide" at bounding box center [93, 444] width 67 height 19
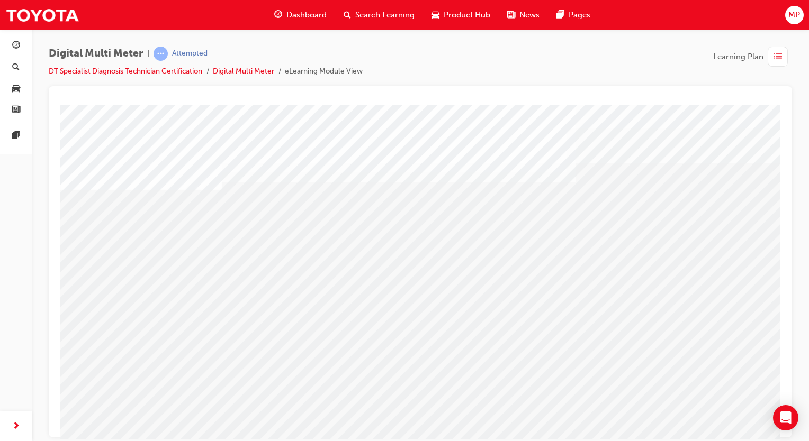
drag, startPoint x: 250, startPoint y: 288, endPoint x: 311, endPoint y: 289, distance: 61.4
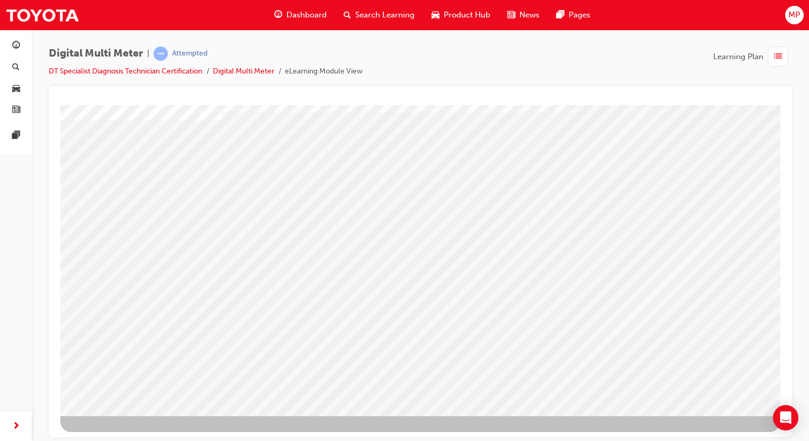
click at [695, 382] on div "multistate" at bounding box center [420, 225] width 720 height 381
click at [127, 435] on div "NEXT Trigger this button to go to the next slide" at bounding box center [93, 444] width 67 height 19
select select
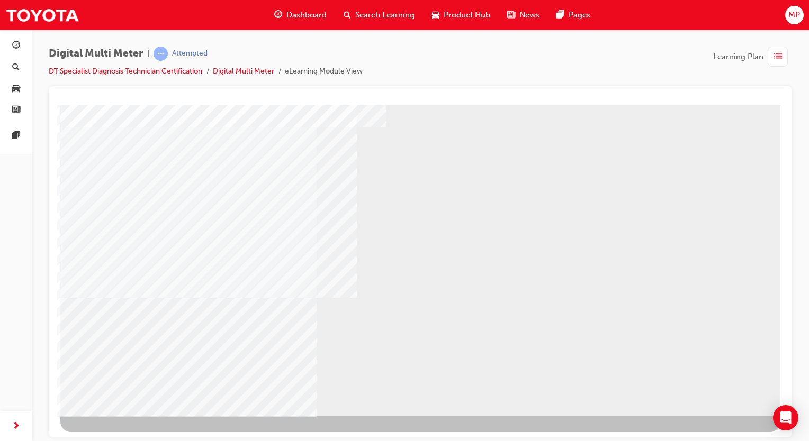
select select
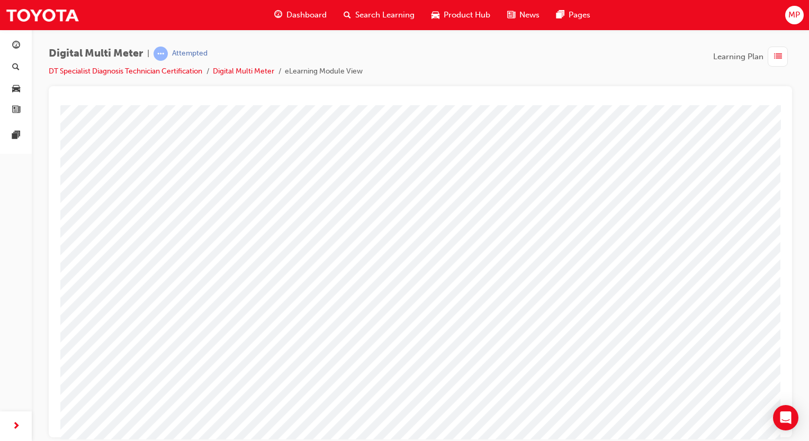
click at [446, 205] on img at bounding box center [442, 202] width 7 height 14
click at [460, 219] on img at bounding box center [477, 226] width 34 height 14
click at [453, 201] on img at bounding box center [456, 202] width 34 height 14
click at [464, 260] on img at bounding box center [477, 258] width 34 height 14
select select "3.233"
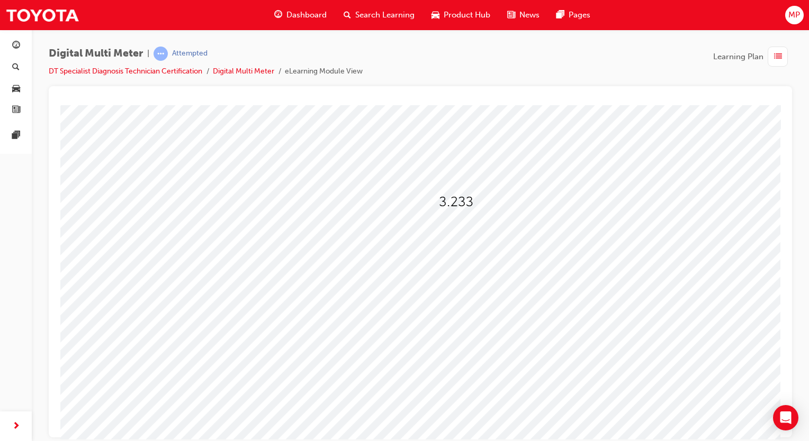
click at [426, 231] on span at bounding box center [423, 232] width 7 height 9
click at [441, 284] on img at bounding box center [454, 285] width 26 height 14
select select "0.05"
click at [451, 258] on span at bounding box center [447, 259] width 7 height 9
click at [474, 298] on img at bounding box center [483, 295] width 34 height 14
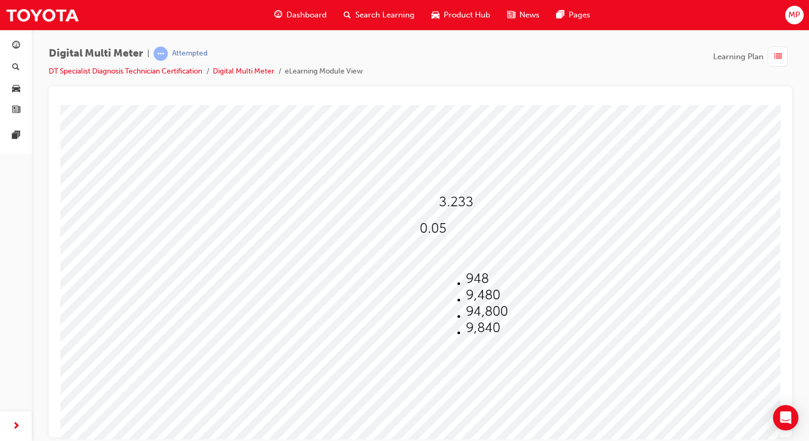
select select "9,480"
click at [451, 283] on span at bounding box center [447, 285] width 7 height 9
click at [466, 334] on img at bounding box center [477, 338] width 23 height 14
select select "270"
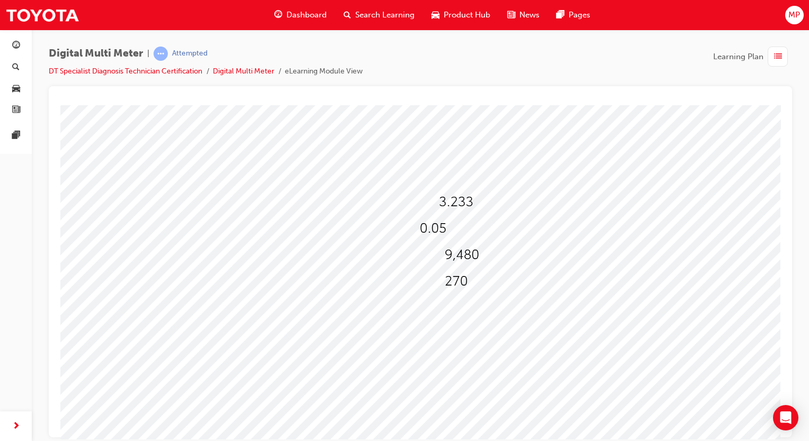
click at [432, 238] on div at bounding box center [420, 278] width 720 height 381
click at [420, 228] on span at bounding box center [420, 232] width 0 height 9
click at [420, 229] on span at bounding box center [420, 232] width 0 height 9
click at [439, 227] on img at bounding box center [433, 228] width 26 height 14
click at [440, 229] on img at bounding box center [433, 228] width 26 height 14
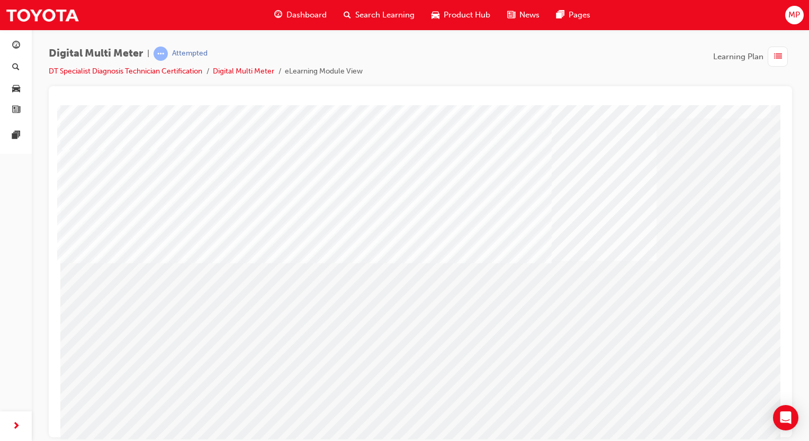
scroll to position [70, 0]
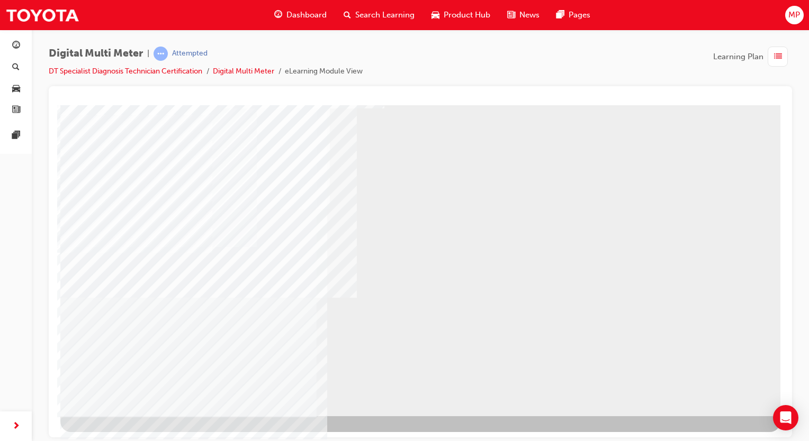
click at [127, 435] on div "NEXT Trigger this button to go to the next slide" at bounding box center [93, 444] width 67 height 19
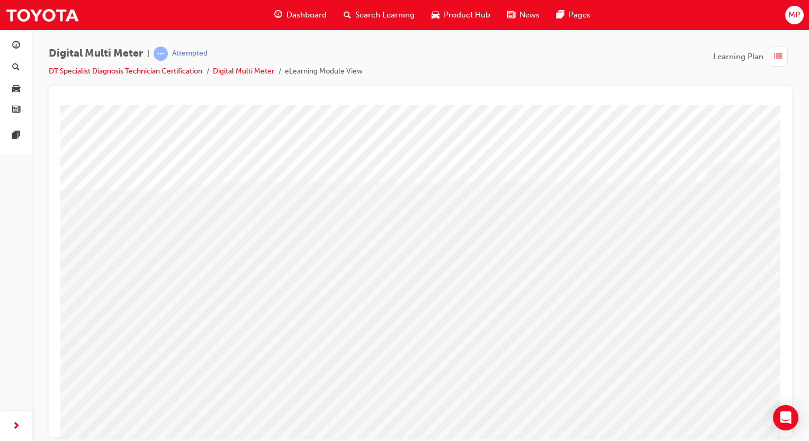
drag, startPoint x: 294, startPoint y: 283, endPoint x: 368, endPoint y: 273, distance: 74.7
drag, startPoint x: 405, startPoint y: 271, endPoint x: 429, endPoint y: 268, distance: 24.0
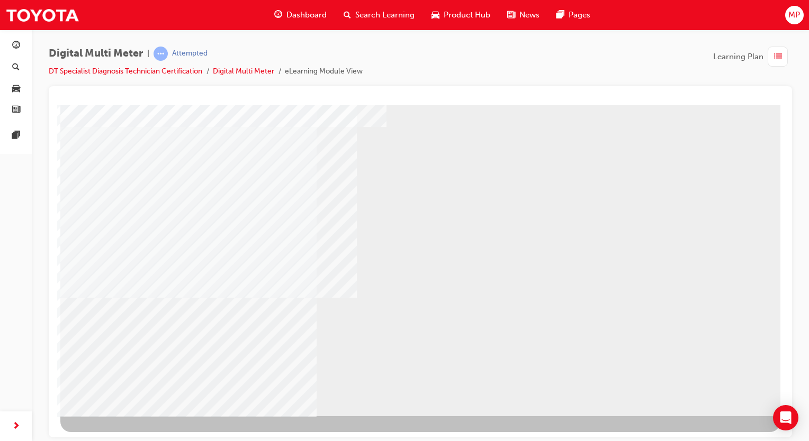
click at [127, 435] on div "NEXT Trigger this button to go to the next slide" at bounding box center [93, 444] width 67 height 19
select select
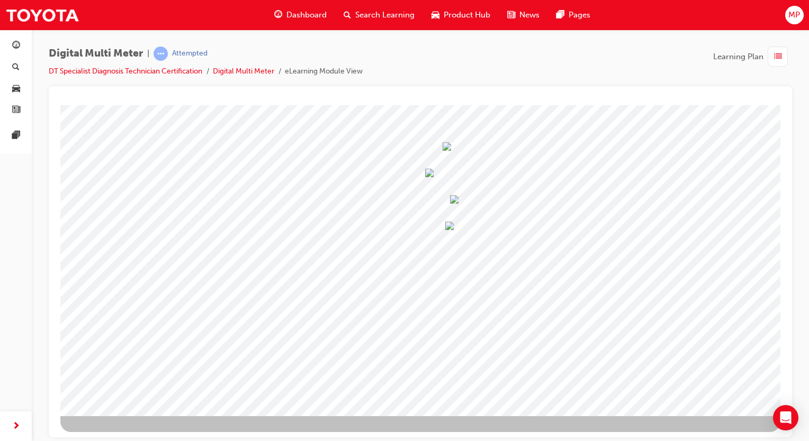
scroll to position [0, 0]
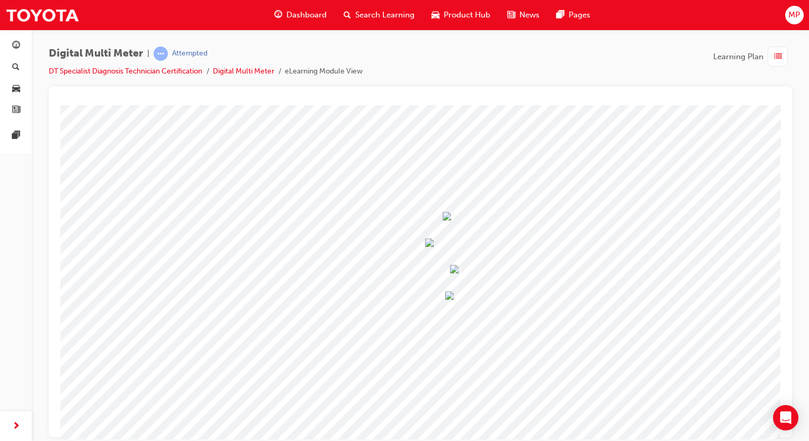
click at [475, 227] on div at bounding box center [459, 219] width 35 height 15
click at [481, 235] on li at bounding box center [480, 243] width 32 height 16
select select "9.416"
click at [425, 248] on span at bounding box center [425, 243] width 0 height 9
click at [451, 281] on img at bounding box center [459, 285] width 26 height 14
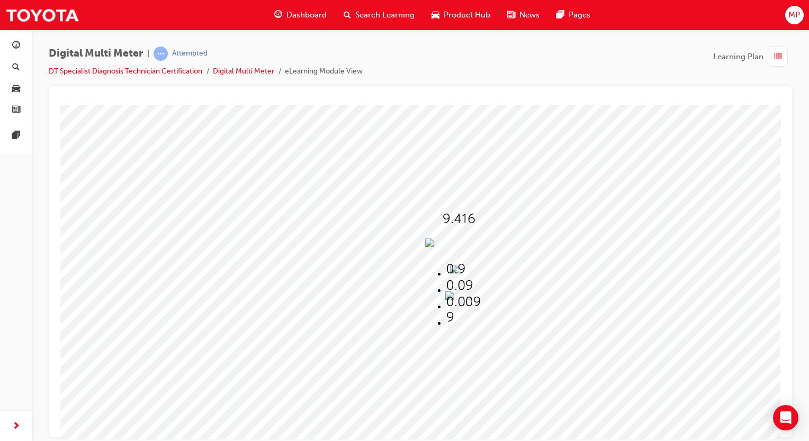
select select "0.09"
click at [458, 274] on span at bounding box center [454, 270] width 8 height 9
click at [478, 309] on img at bounding box center [488, 312] width 34 height 14
select select "6,300"
click at [469, 306] on div at bounding box center [457, 298] width 25 height 15
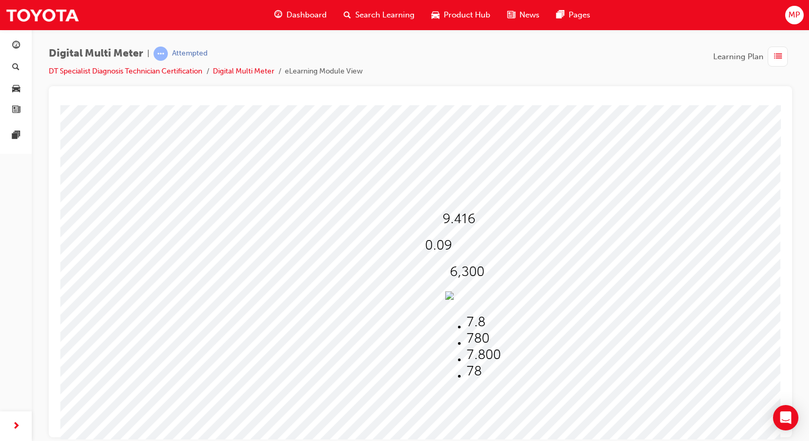
click at [469, 333] on img at bounding box center [477, 338] width 23 height 14
select select "780"
click at [449, 252] on div at bounding box center [439, 245] width 29 height 15
click at [451, 286] on img at bounding box center [459, 285] width 26 height 14
click at [458, 303] on img at bounding box center [456, 298] width 23 height 14
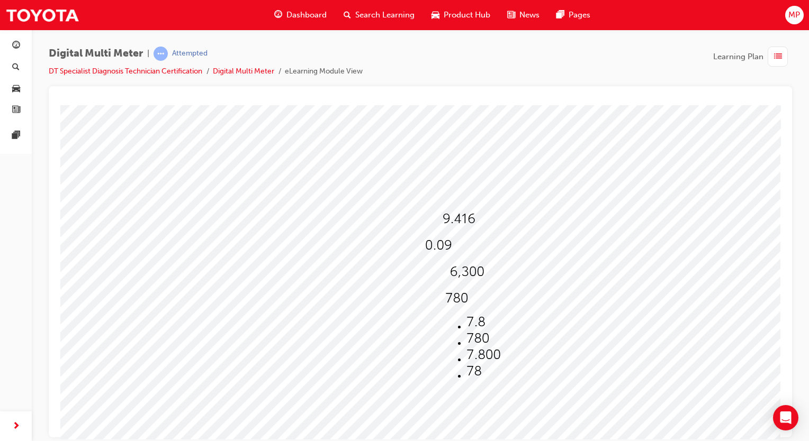
click at [466, 338] on img at bounding box center [477, 338] width 23 height 14
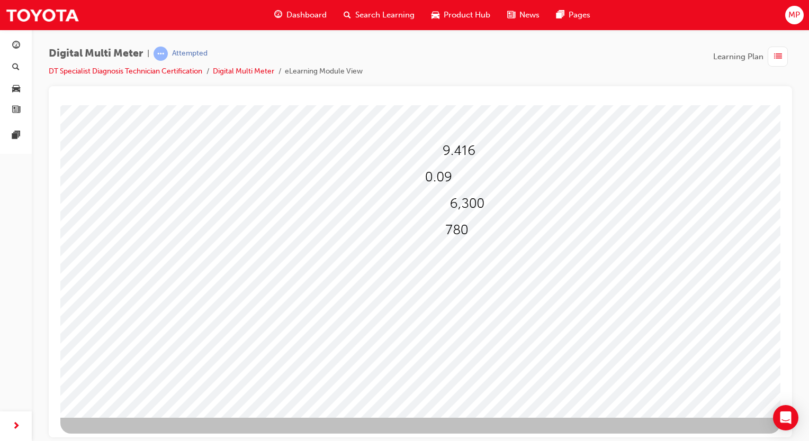
scroll to position [70, 0]
click at [462, 237] on div at bounding box center [457, 228] width 25 height 15
click at [466, 267] on img at bounding box center [477, 268] width 23 height 14
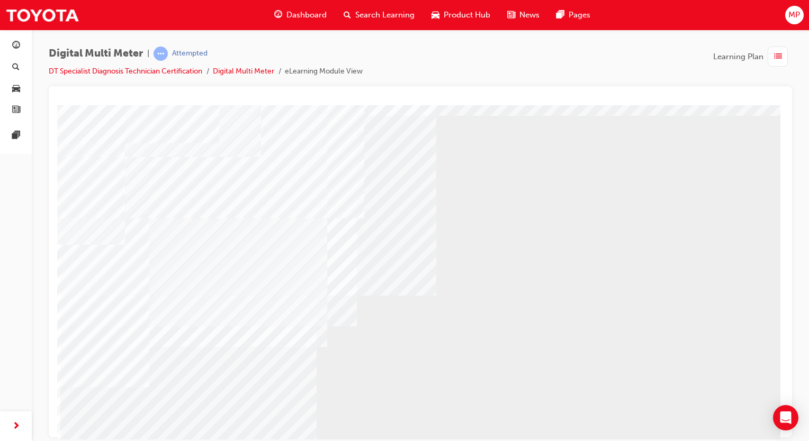
scroll to position [53, 0]
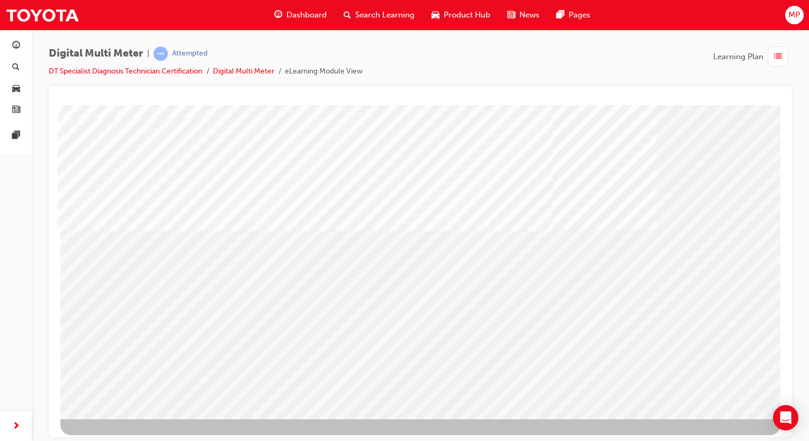
scroll to position [70, 0]
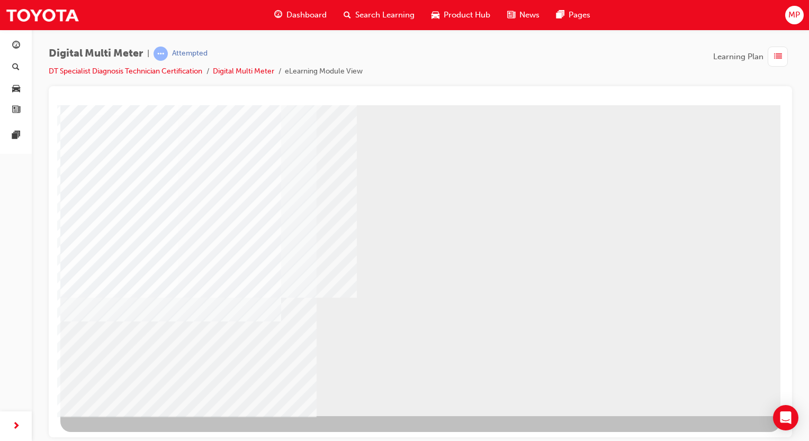
click at [127, 435] on div "NEXT Trigger this button to go to the next slide" at bounding box center [93, 444] width 67 height 19
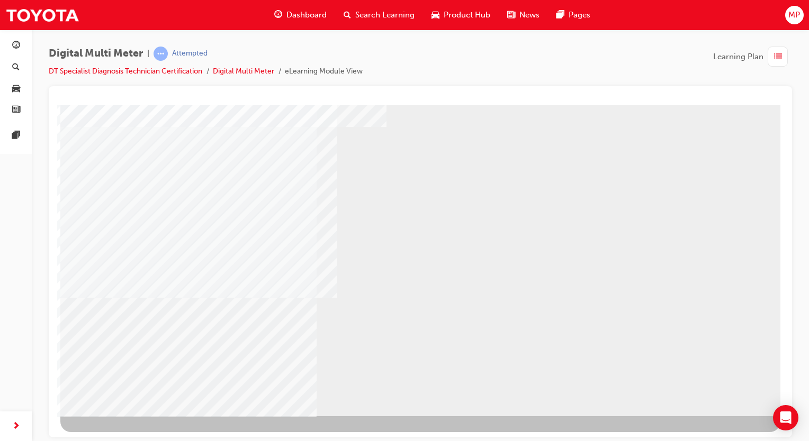
click at [127, 435] on div "NEXT Trigger this button to go to the next slide" at bounding box center [93, 444] width 67 height 19
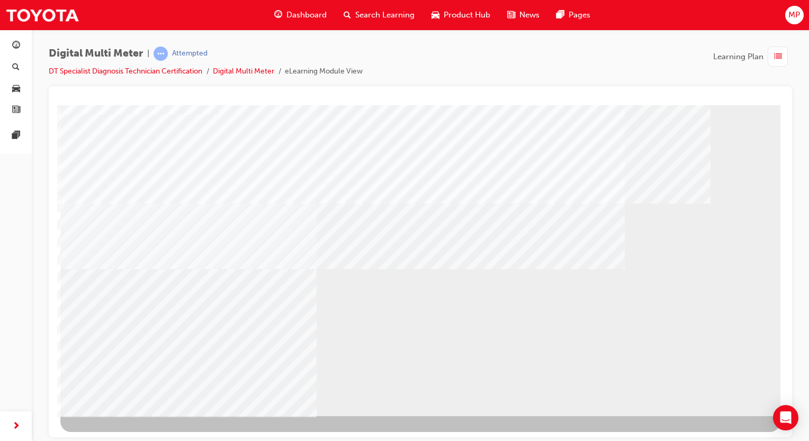
click at [707, 396] on div at bounding box center [420, 225] width 720 height 381
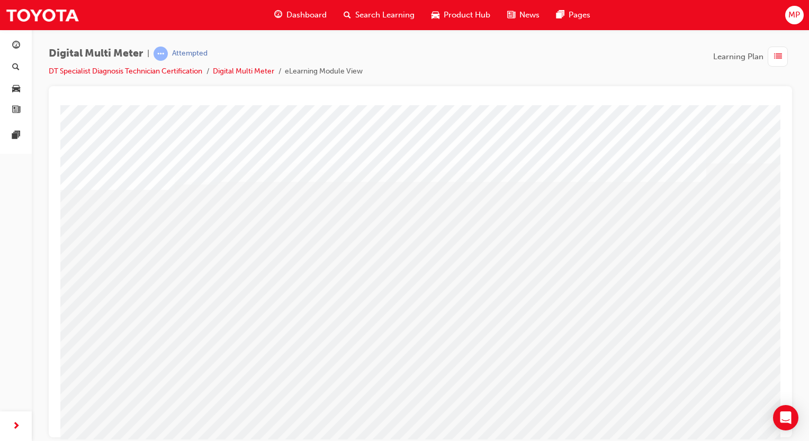
drag, startPoint x: 192, startPoint y: 264, endPoint x: 259, endPoint y: 283, distance: 70.5
drag, startPoint x: 274, startPoint y: 285, endPoint x: 302, endPoint y: 284, distance: 27.6
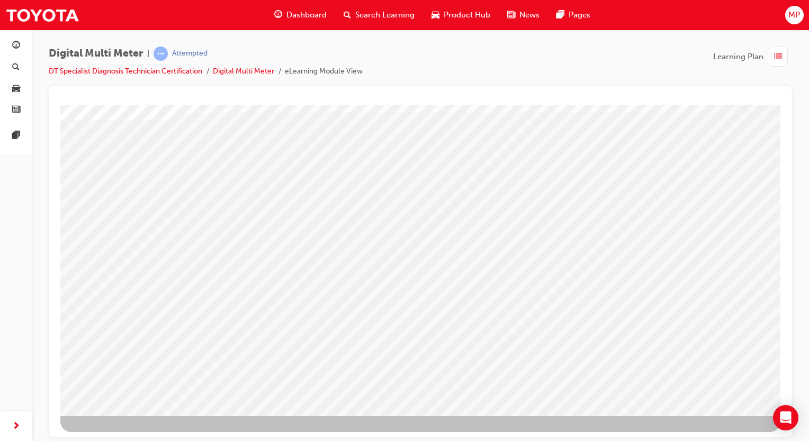
scroll to position [70, 0]
click at [127, 435] on div "NEXT Trigger this button to go to the next slide" at bounding box center [93, 444] width 67 height 19
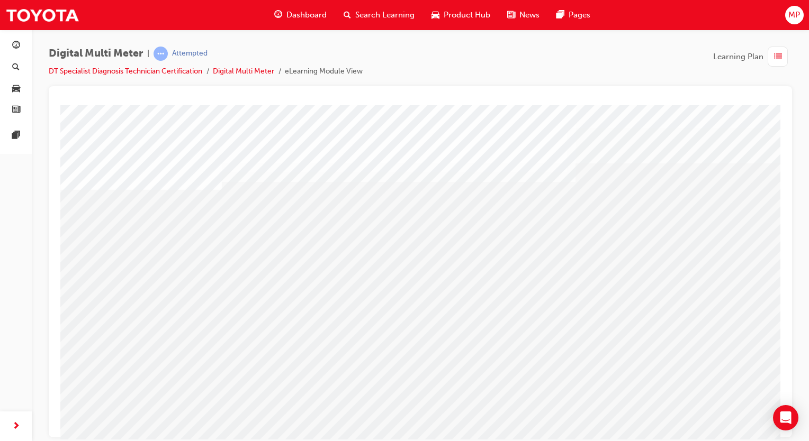
drag, startPoint x: 686, startPoint y: 287, endPoint x: 673, endPoint y: 285, distance: 13.5
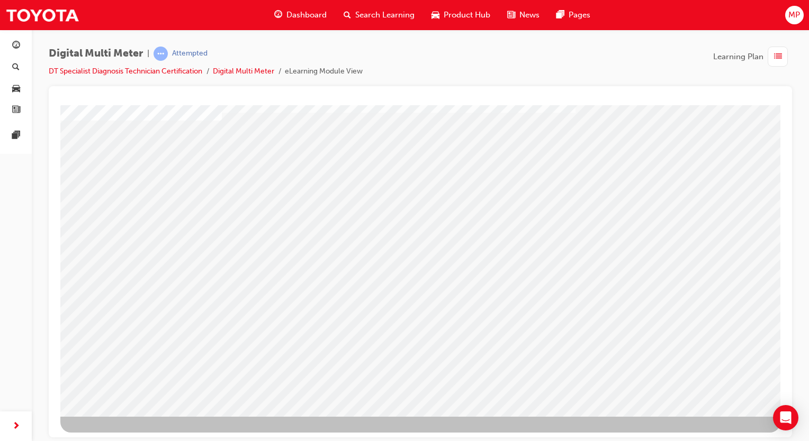
scroll to position [70, 0]
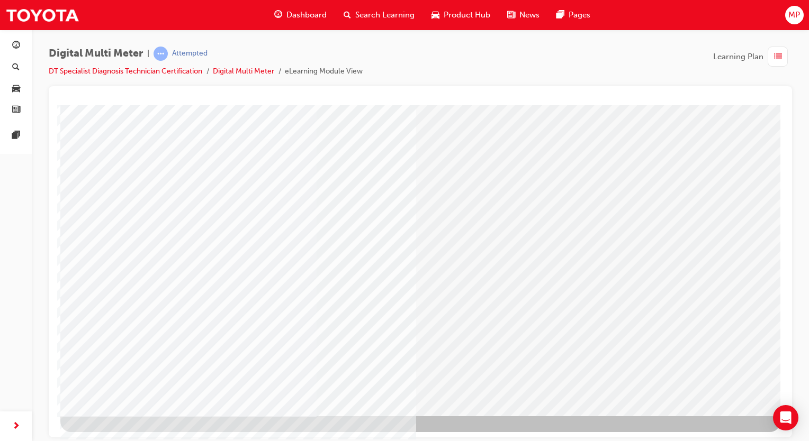
drag, startPoint x: 727, startPoint y: 393, endPoint x: 722, endPoint y: 379, distance: 14.7
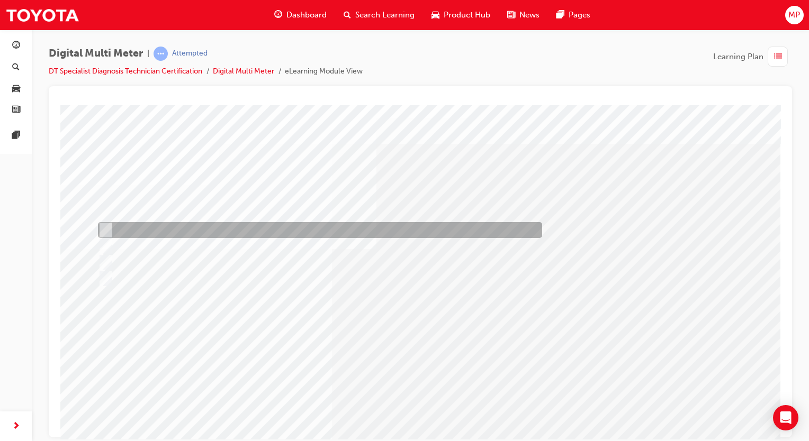
click at [256, 223] on div at bounding box center [317, 230] width 444 height 16
radio input "true"
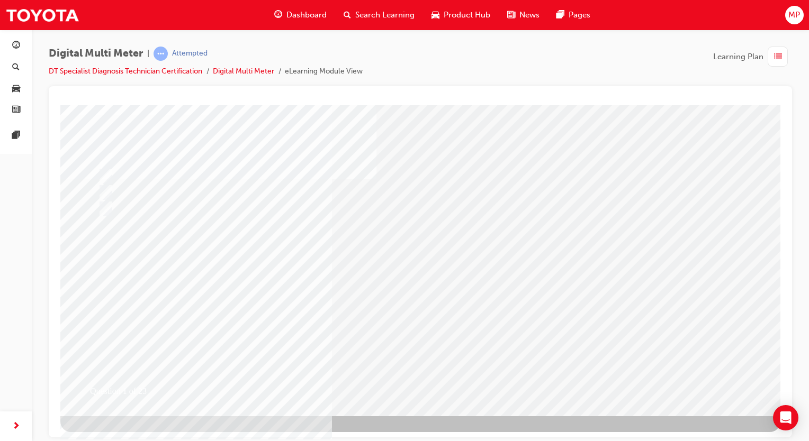
drag, startPoint x: 422, startPoint y: 358, endPoint x: 416, endPoint y: 352, distance: 8.6
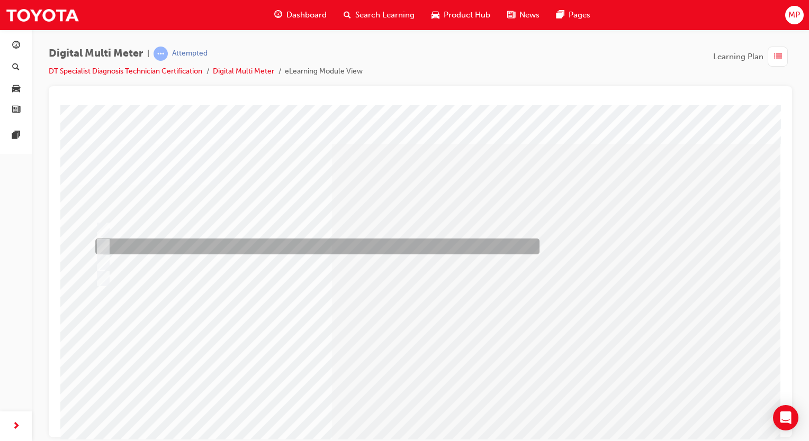
click at [269, 250] on div at bounding box center [315, 247] width 444 height 16
radio input "true"
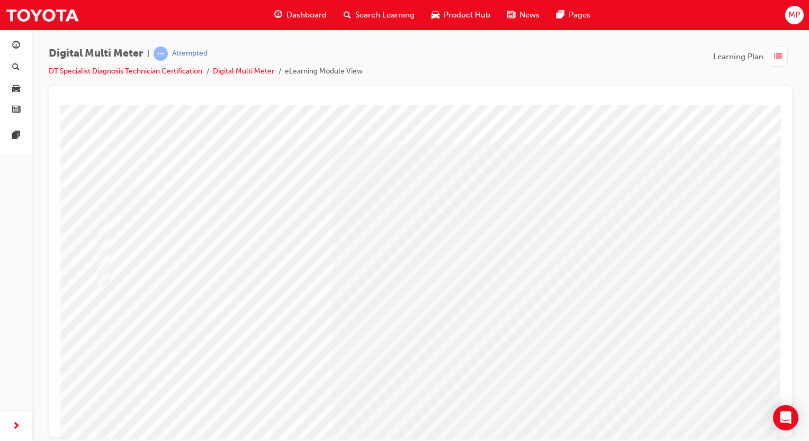
scroll to position [53, 0]
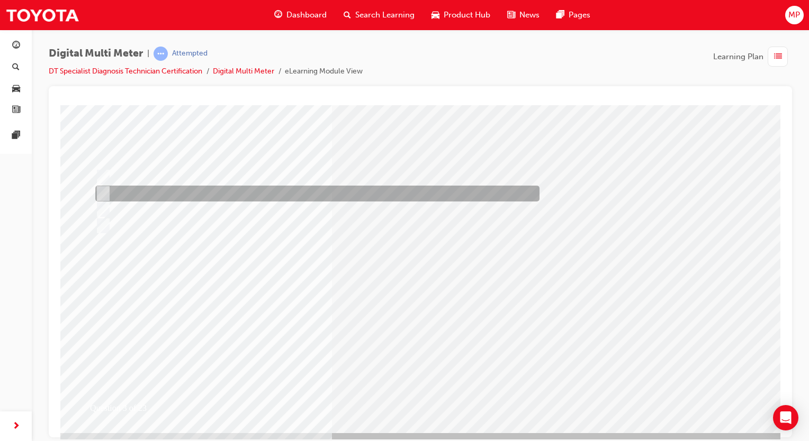
click at [270, 191] on div at bounding box center [315, 194] width 444 height 16
radio input "true"
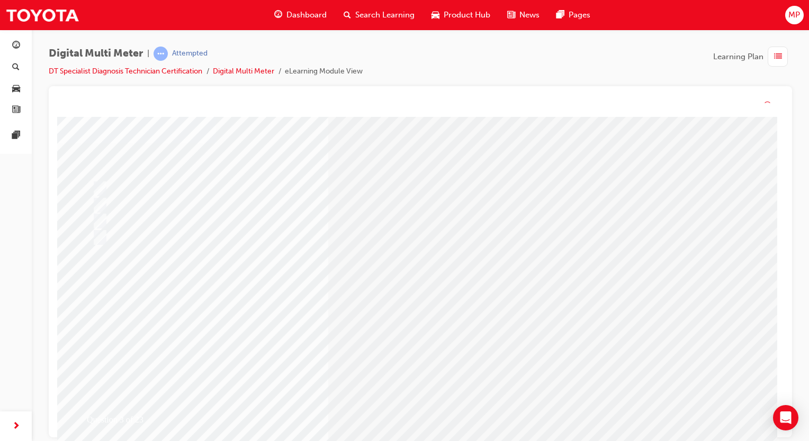
scroll to position [0, 0]
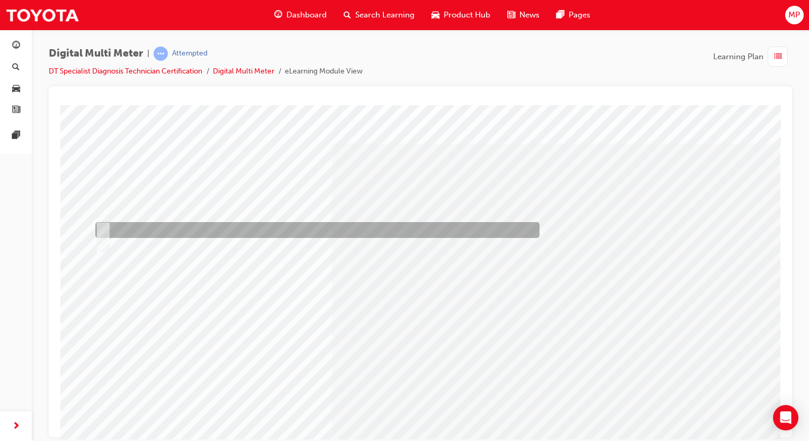
click at [130, 229] on div at bounding box center [315, 230] width 444 height 16
radio input "true"
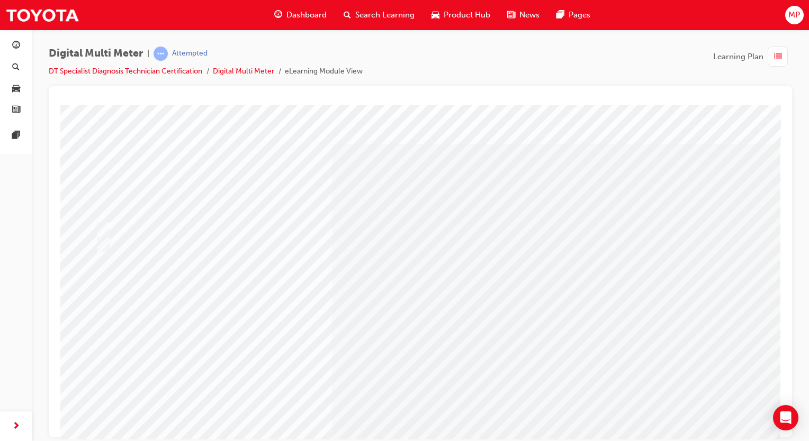
scroll to position [70, 0]
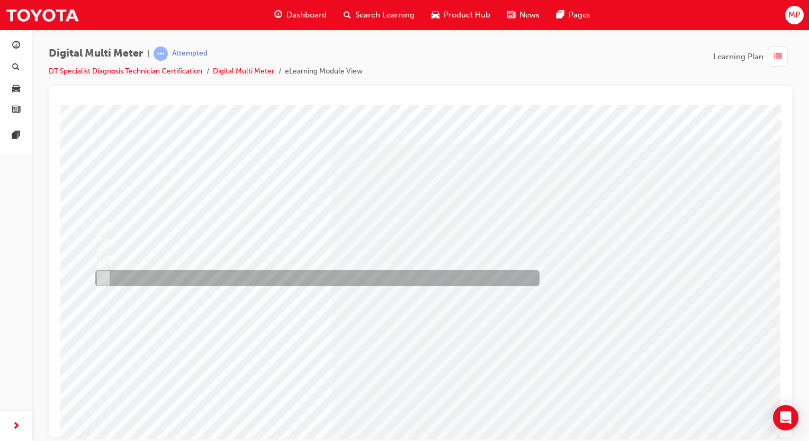
click at [229, 278] on div at bounding box center [315, 278] width 444 height 16
radio input "true"
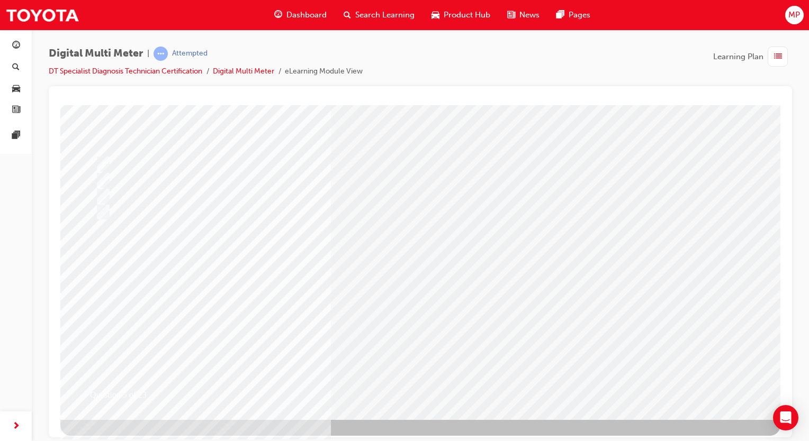
scroll to position [70, 0]
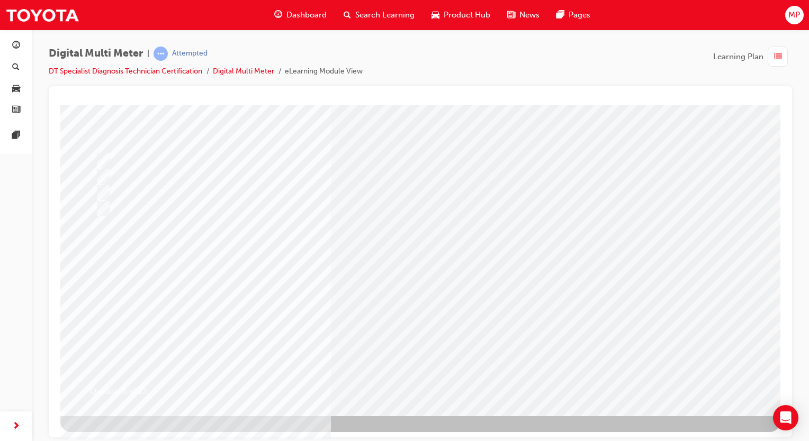
click at [170, 193] on div at bounding box center [315, 193] width 444 height 16
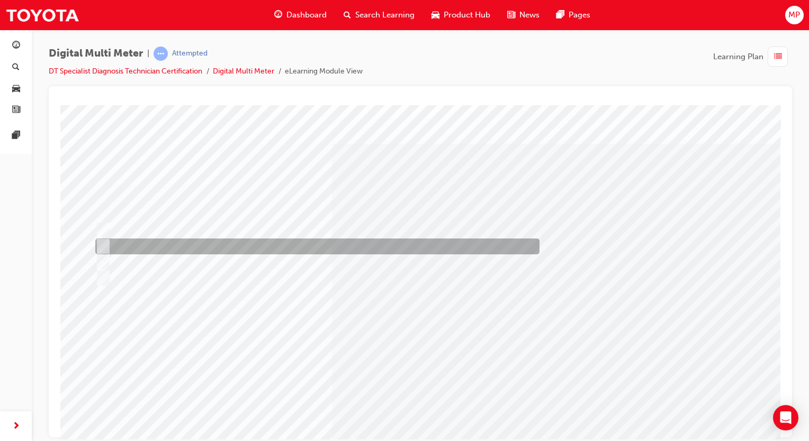
drag, startPoint x: 374, startPoint y: 252, endPoint x: 364, endPoint y: 252, distance: 9.5
click at [373, 252] on div at bounding box center [315, 247] width 444 height 16
radio input "true"
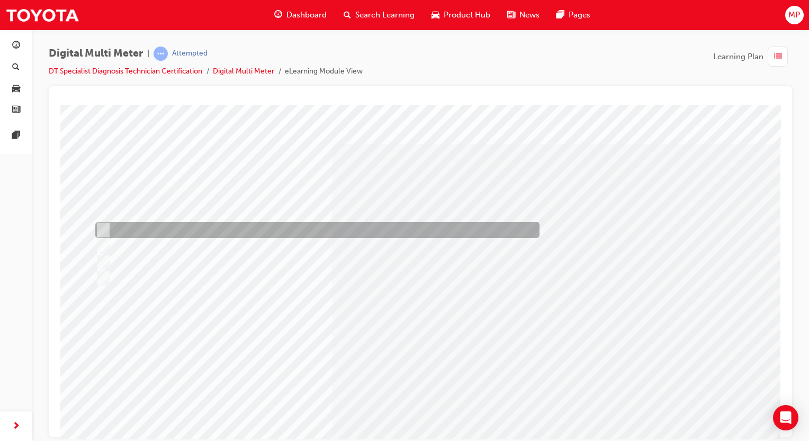
click at [209, 233] on div at bounding box center [315, 230] width 444 height 16
radio input "true"
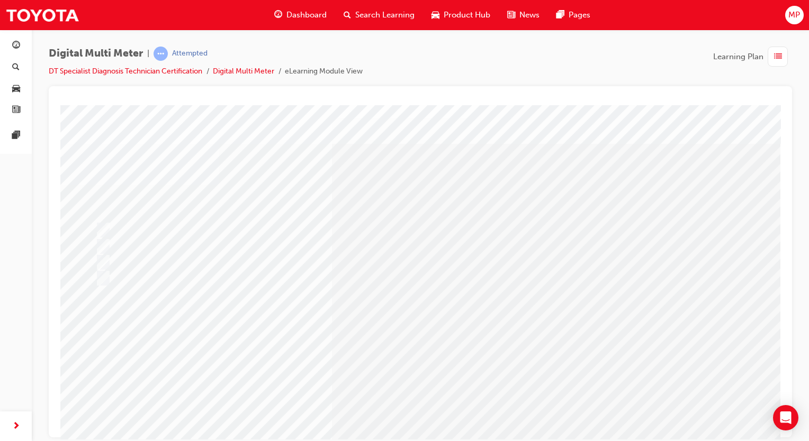
drag, startPoint x: 410, startPoint y: 265, endPoint x: 404, endPoint y: 264, distance: 5.8
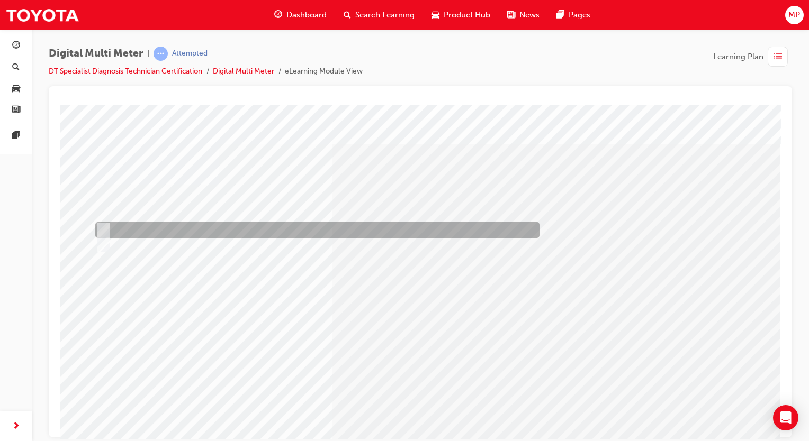
click at [138, 228] on div at bounding box center [315, 230] width 444 height 16
radio input "true"
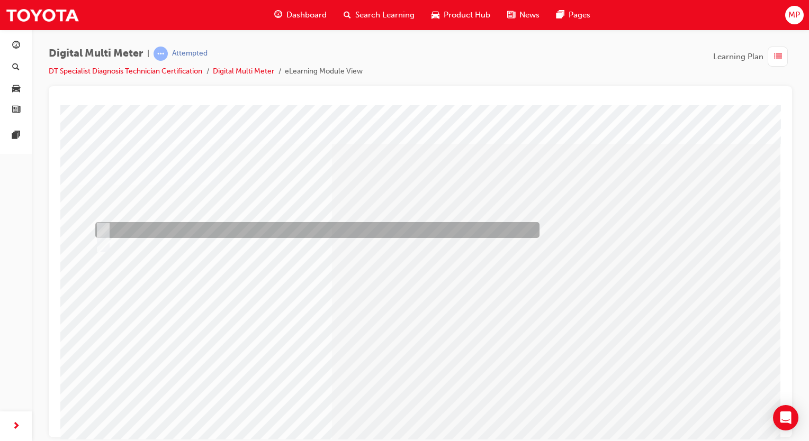
click at [137, 231] on div at bounding box center [315, 230] width 444 height 16
radio input "true"
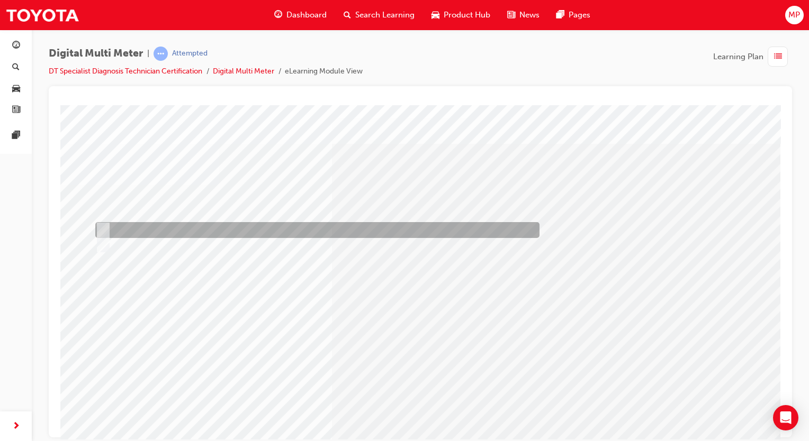
click at [128, 224] on div at bounding box center [315, 230] width 444 height 16
radio input "true"
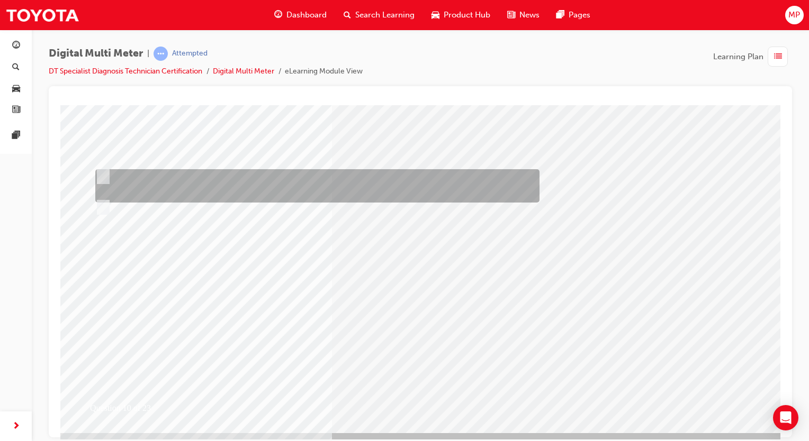
click at [262, 184] on div at bounding box center [315, 185] width 444 height 33
radio input "true"
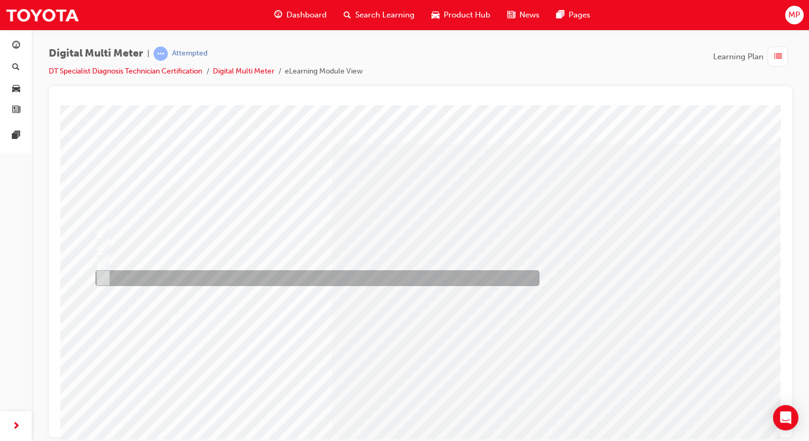
drag, startPoint x: 260, startPoint y: 271, endPoint x: 293, endPoint y: 324, distance: 61.5
click at [261, 273] on div at bounding box center [315, 278] width 444 height 16
radio input "true"
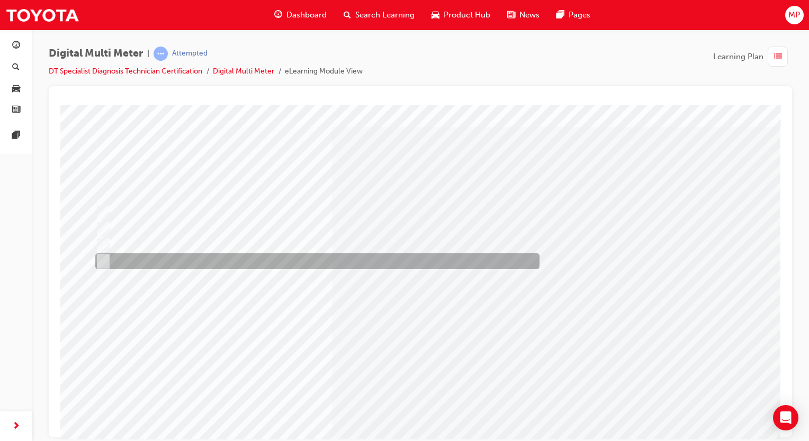
click at [214, 259] on div at bounding box center [315, 261] width 444 height 16
radio input "true"
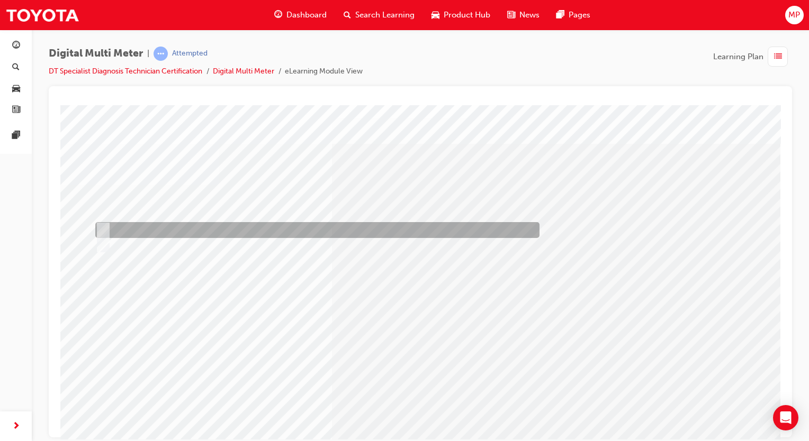
click at [120, 224] on div at bounding box center [315, 230] width 444 height 16
radio input "true"
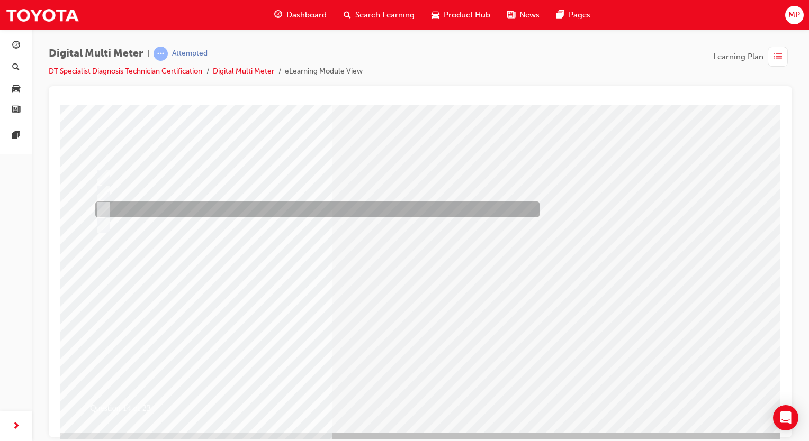
click at [126, 207] on div at bounding box center [315, 210] width 444 height 16
radio input "true"
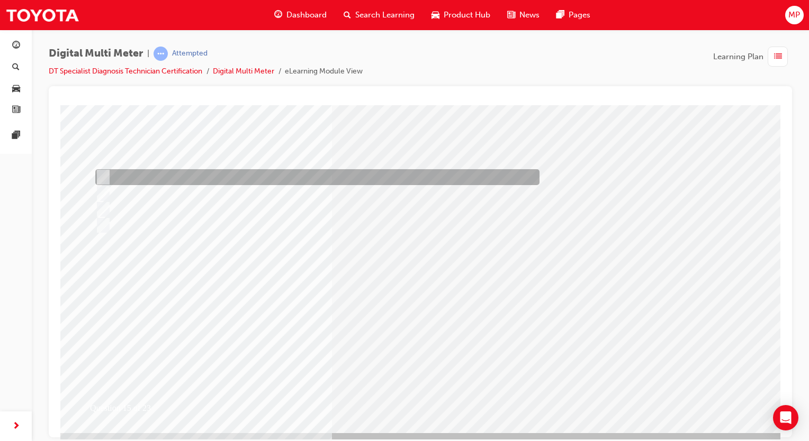
click at [347, 173] on div at bounding box center [315, 177] width 444 height 16
radio input "true"
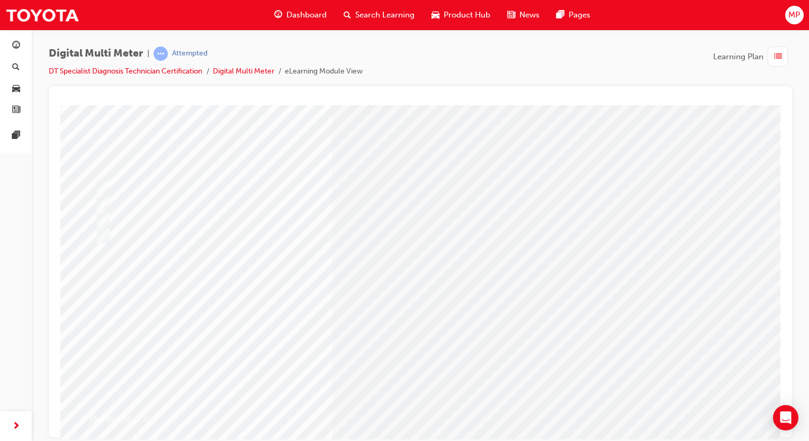
scroll to position [17, 0]
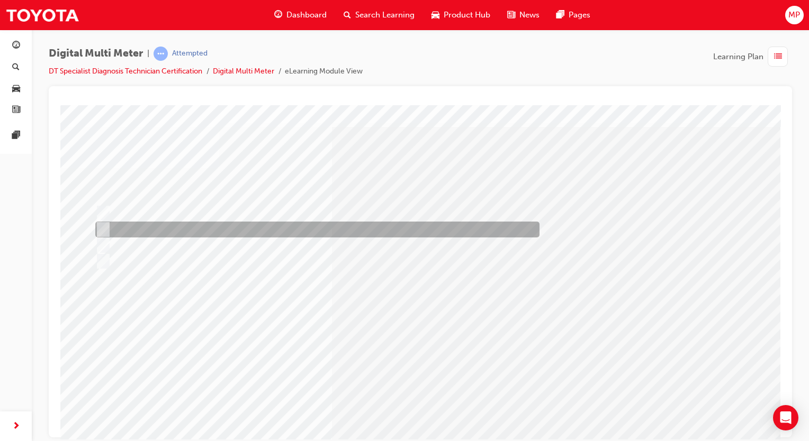
click at [339, 228] on div at bounding box center [315, 230] width 444 height 16
radio input "true"
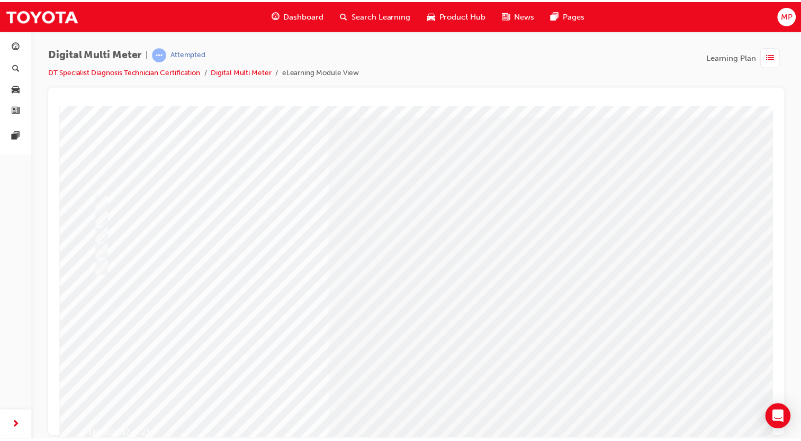
scroll to position [53, 0]
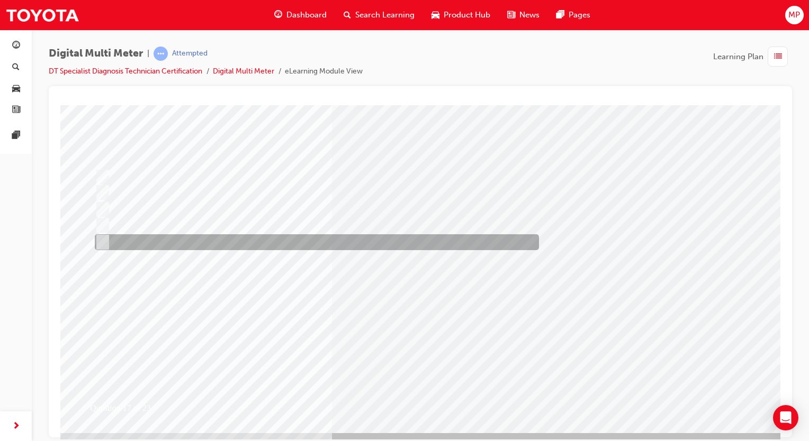
click at [156, 244] on div at bounding box center [314, 242] width 444 height 16
radio input "true"
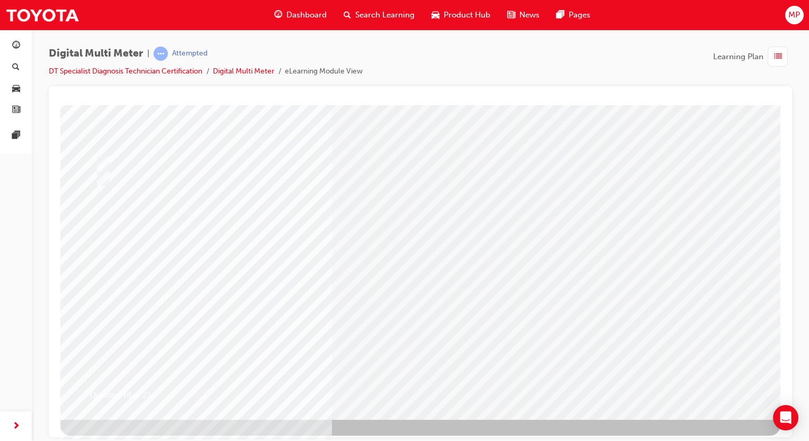
scroll to position [70, 0]
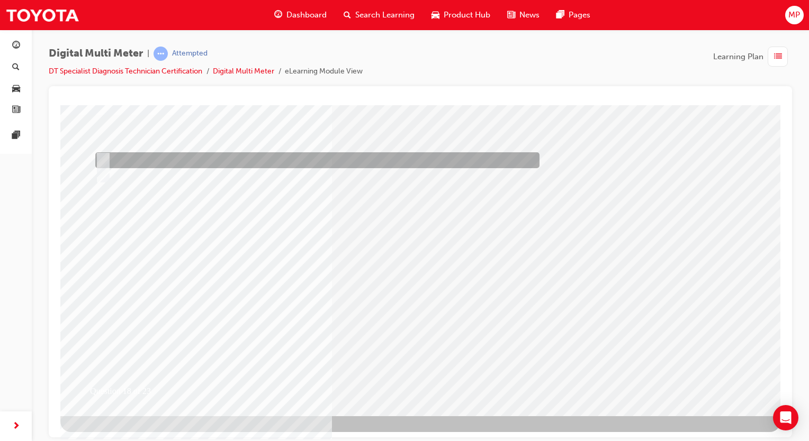
click at [102, 157] on input "True" at bounding box center [101, 161] width 12 height 12
radio input "true"
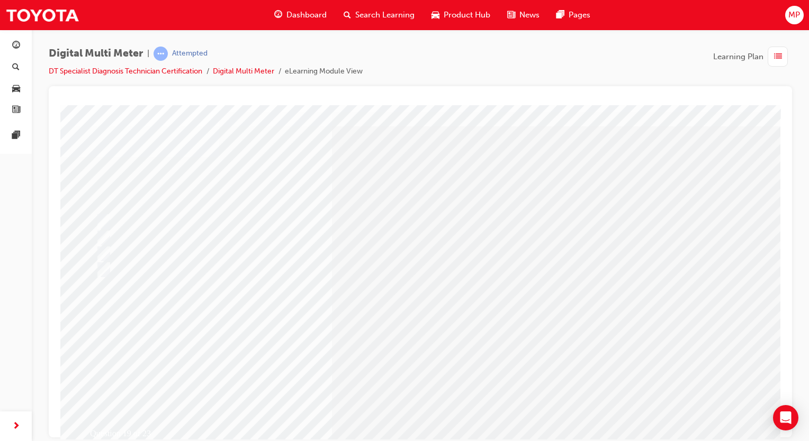
scroll to position [53, 0]
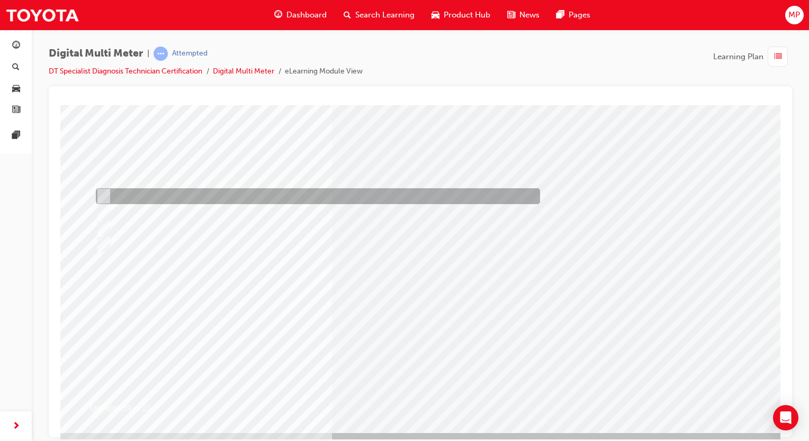
click at [180, 198] on div at bounding box center [315, 196] width 444 height 16
radio input "true"
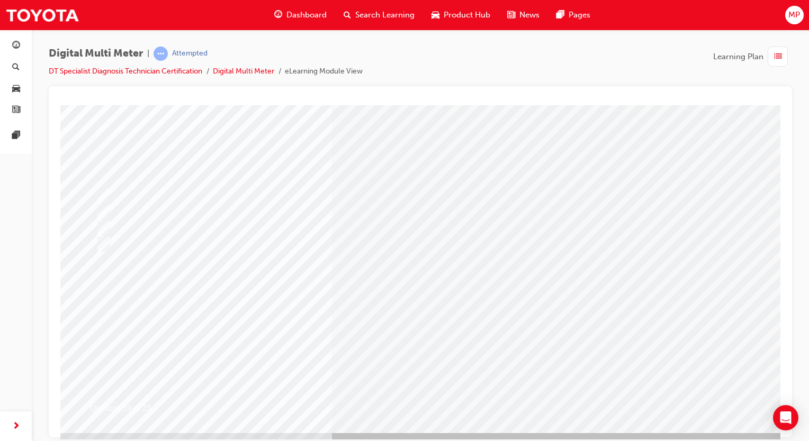
click at [417, 368] on div "Question 19 of 23" at bounding box center [420, 242] width 720 height 381
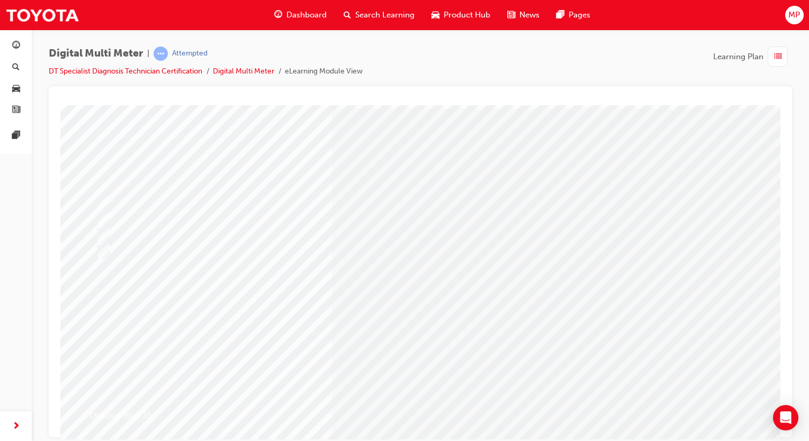
scroll to position [70, 0]
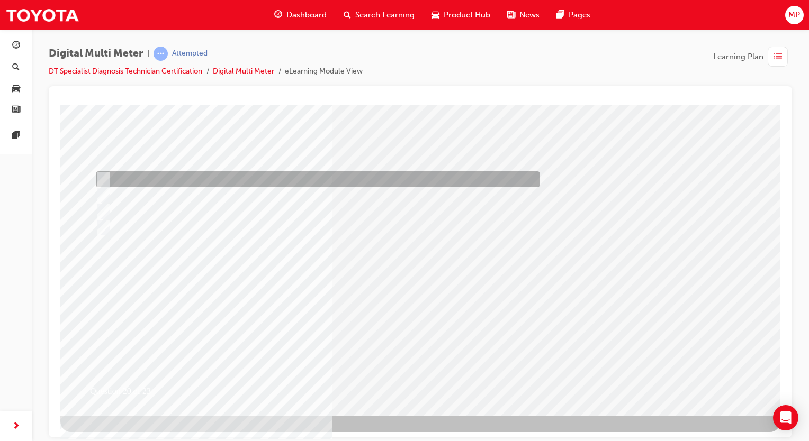
click at [204, 180] on div at bounding box center [315, 179] width 444 height 16
radio input "true"
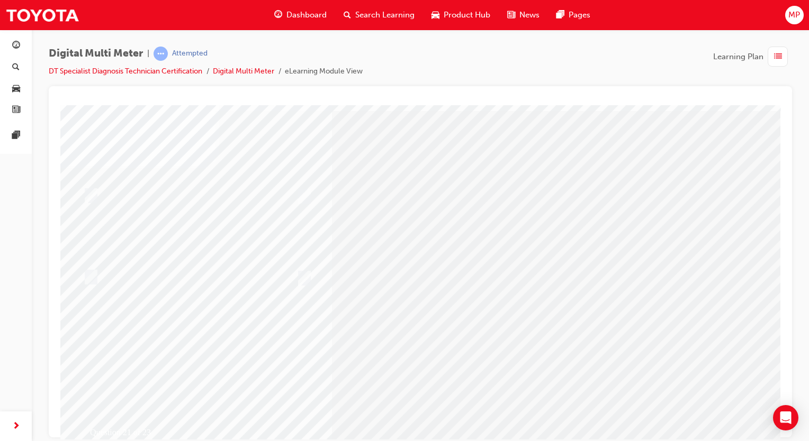
scroll to position [53, 0]
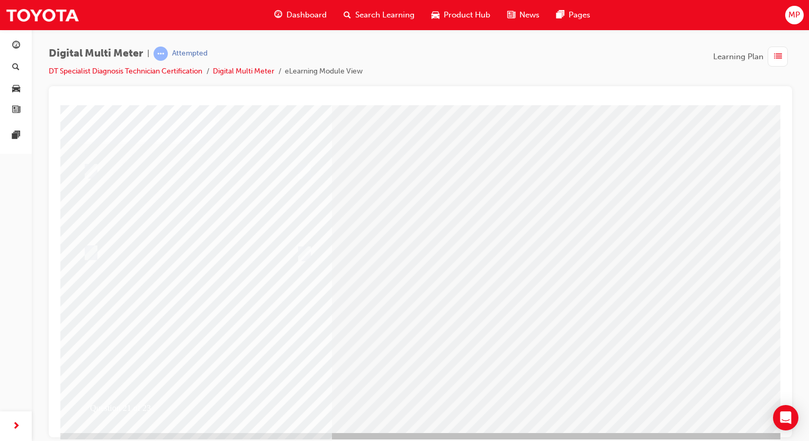
click at [114, 246] on div at bounding box center [104, 253] width 48 height 16
radio input "true"
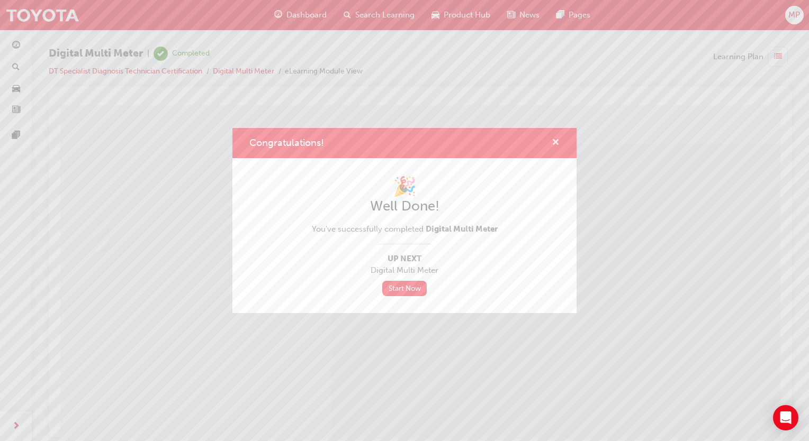
click at [556, 143] on span "cross-icon" at bounding box center [555, 144] width 8 height 10
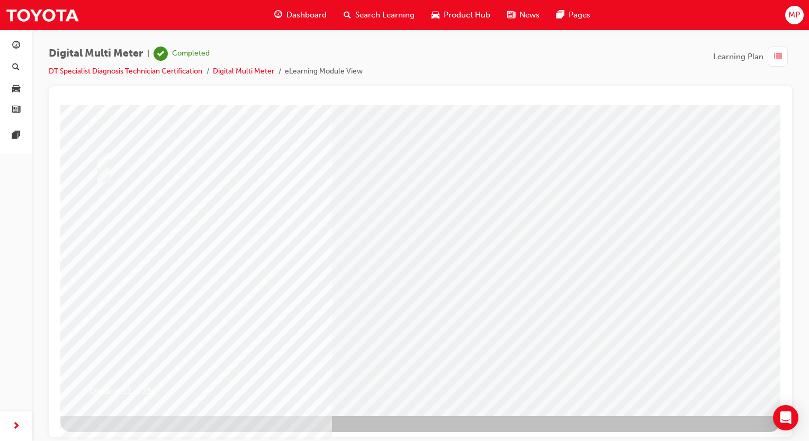
scroll to position [17, 0]
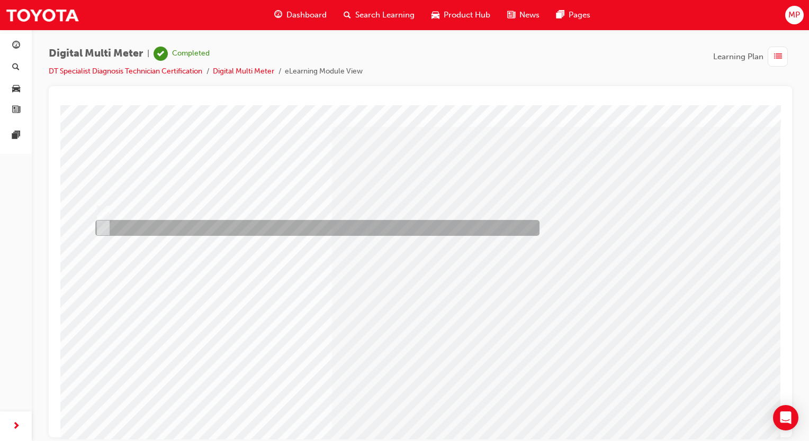
click at [214, 226] on div at bounding box center [315, 228] width 444 height 16
radio input "true"
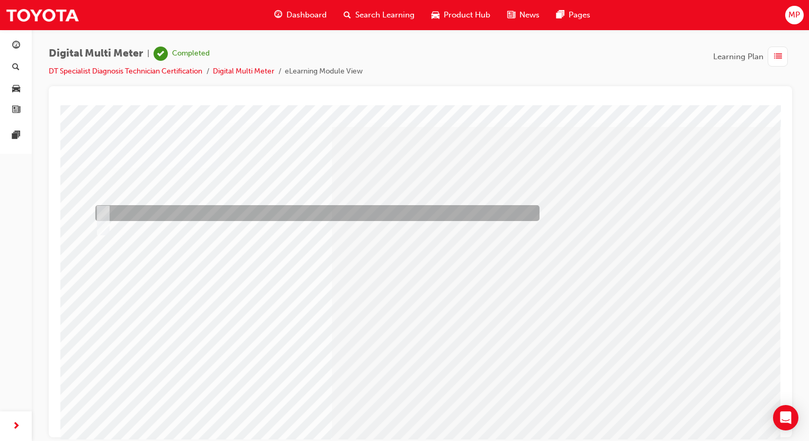
click at [114, 207] on div at bounding box center [315, 213] width 444 height 16
radio input "true"
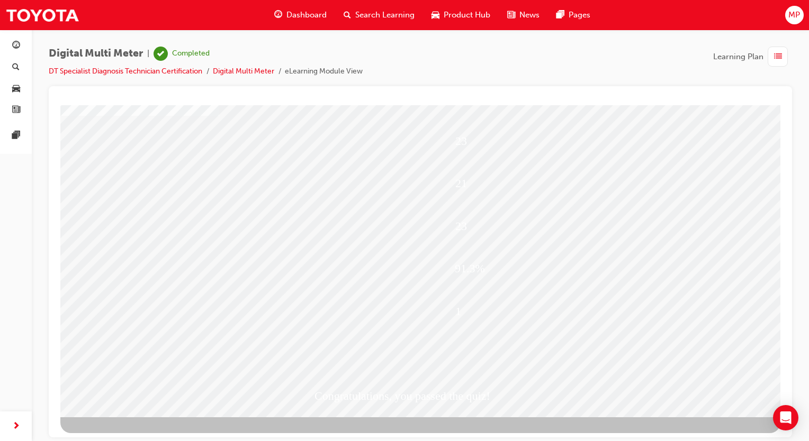
scroll to position [70, 0]
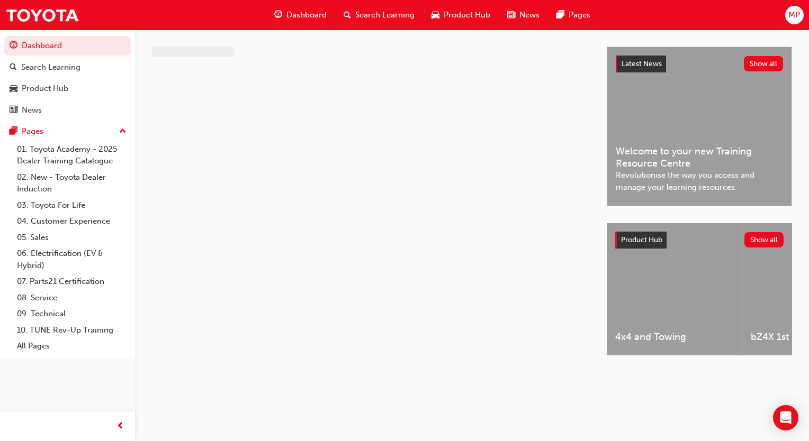
click at [296, 15] on span "Dashboard" at bounding box center [306, 15] width 40 height 12
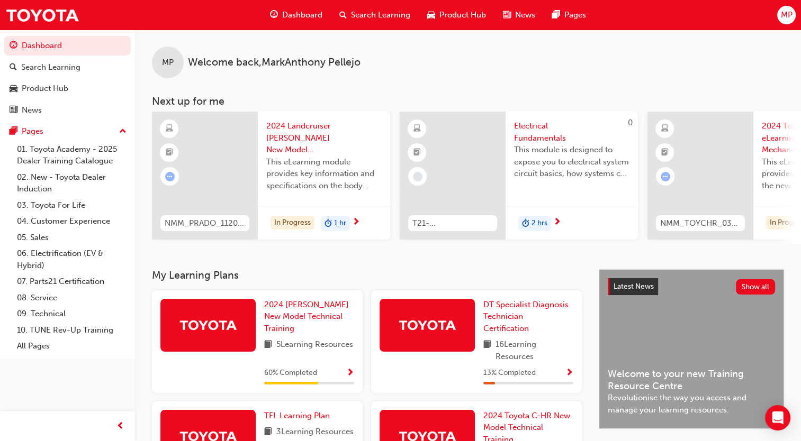
click at [514, 320] on div "DT Specialist Diagnosis Technician Certification 16 Learning Resources 13 % Com…" at bounding box center [528, 342] width 90 height 86
click at [508, 319] on span "DT Specialist Diagnosis Technician Certification" at bounding box center [525, 316] width 85 height 33
